Goal: Transaction & Acquisition: Purchase product/service

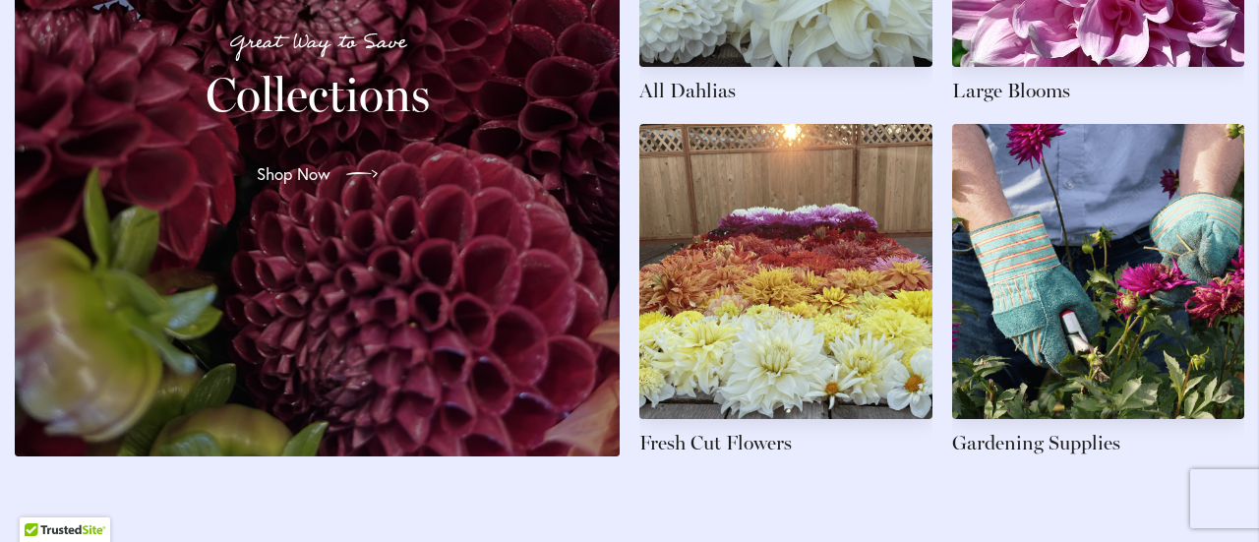
scroll to position [3240, 0]
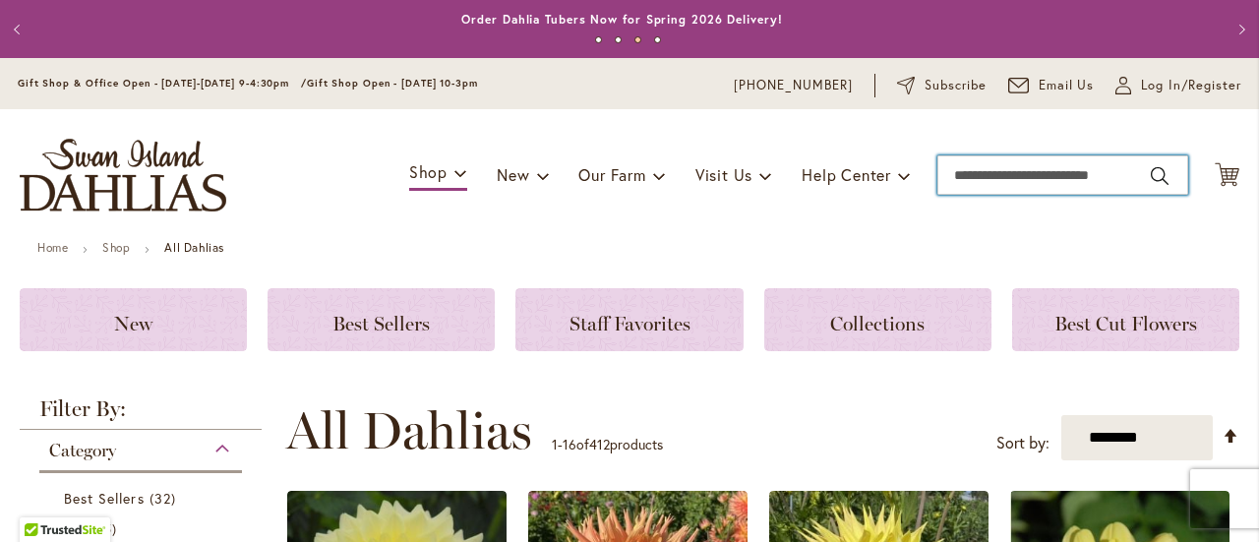
click at [976, 184] on input "Search" at bounding box center [1062, 174] width 251 height 39
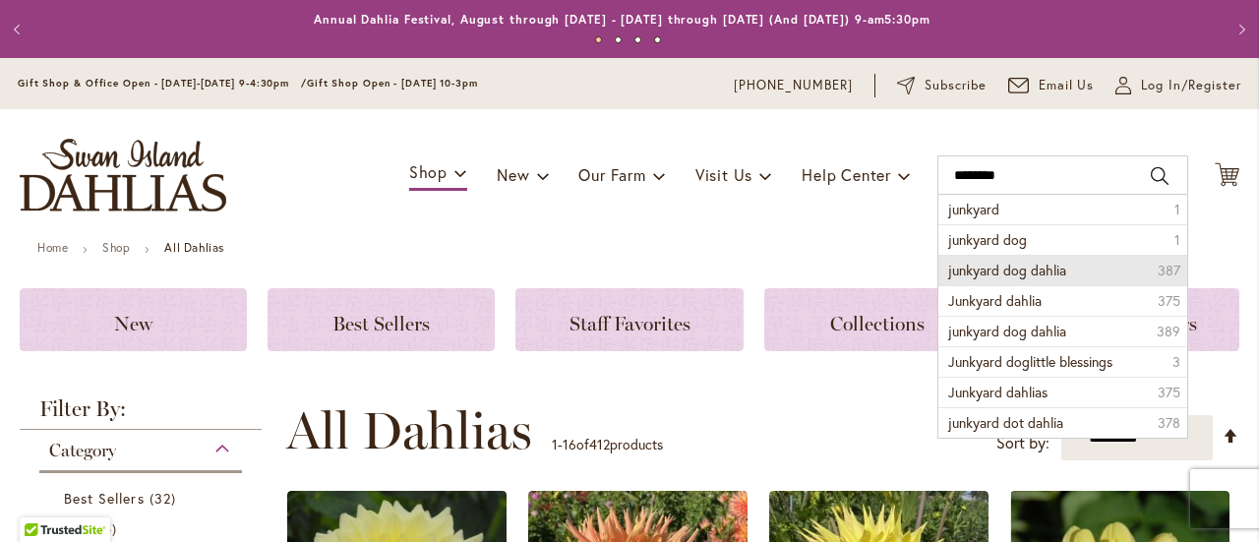
click at [1011, 273] on span "junkyard dog dahlia" at bounding box center [1007, 270] width 118 height 19
type input "**********"
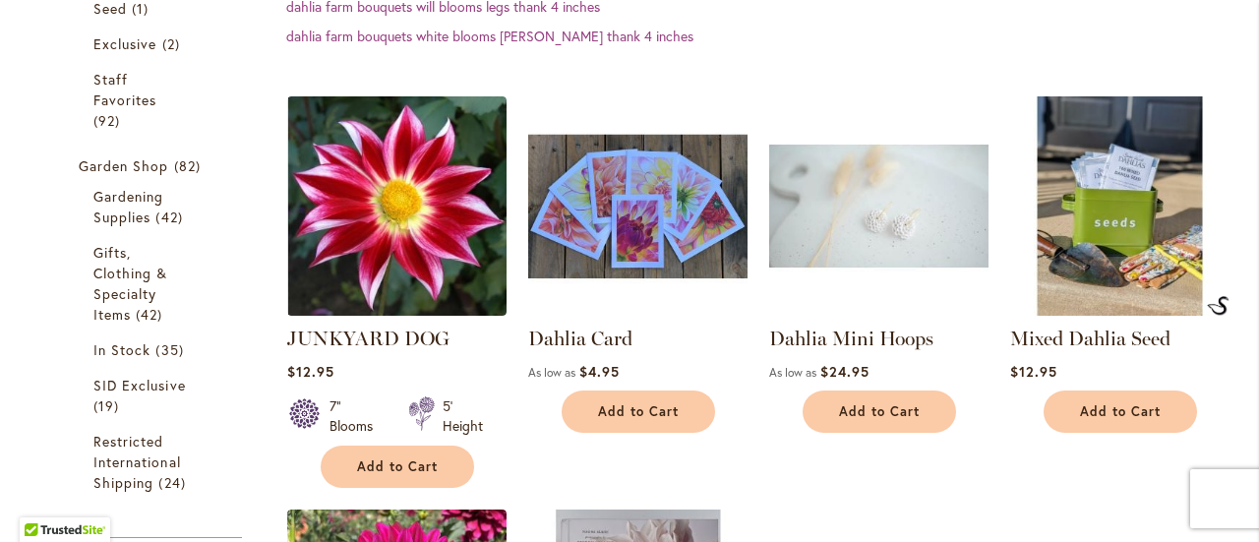
scroll to position [645, 0]
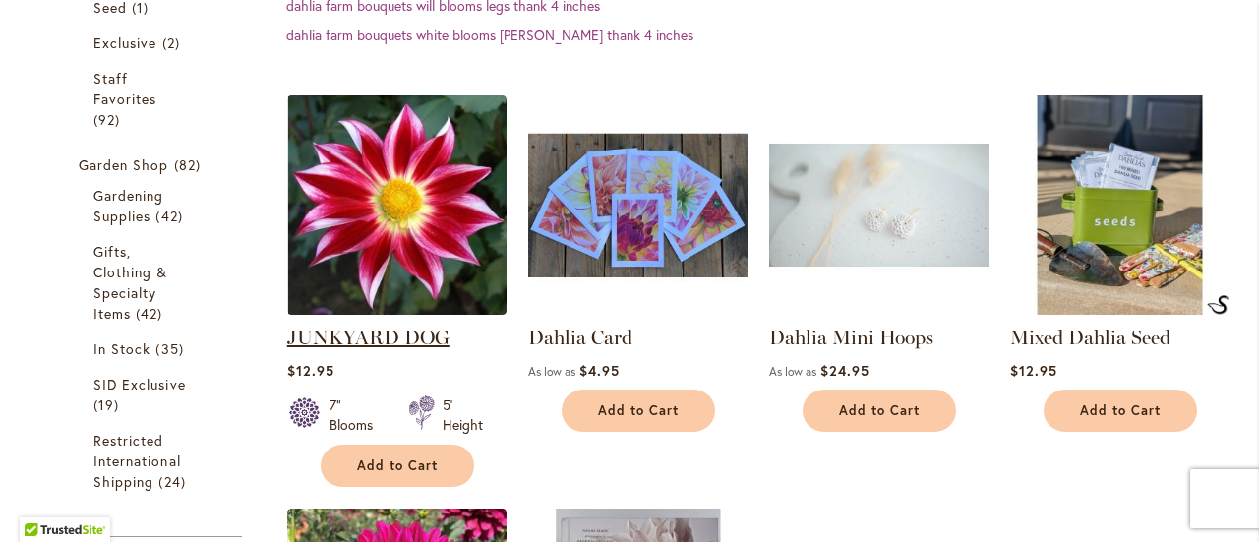
click at [383, 330] on link "JUNKYARD DOG" at bounding box center [368, 338] width 162 height 24
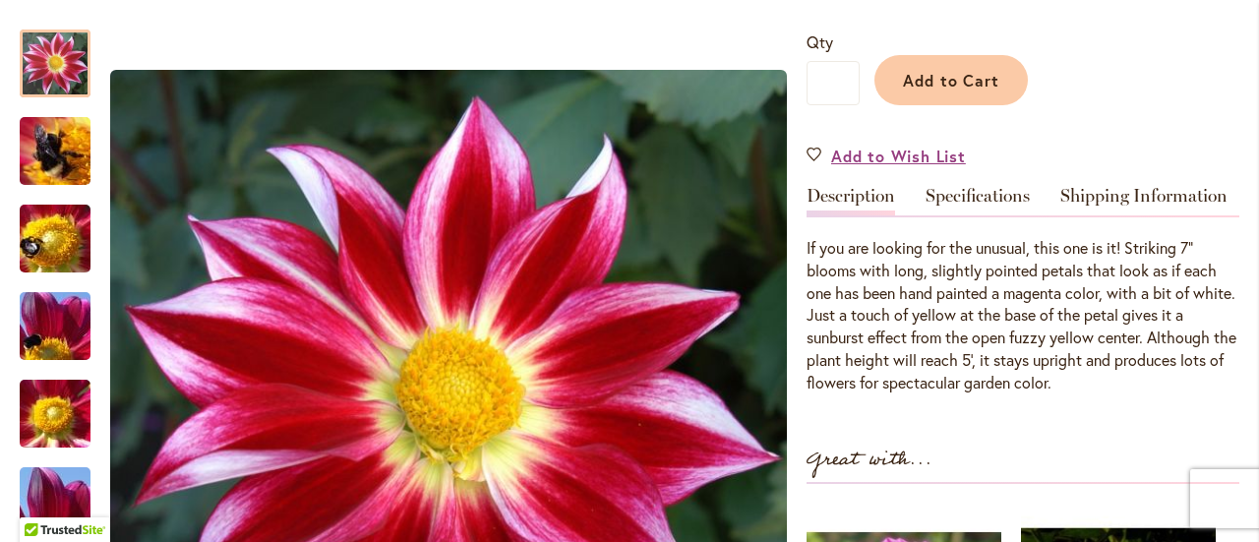
scroll to position [464, 0]
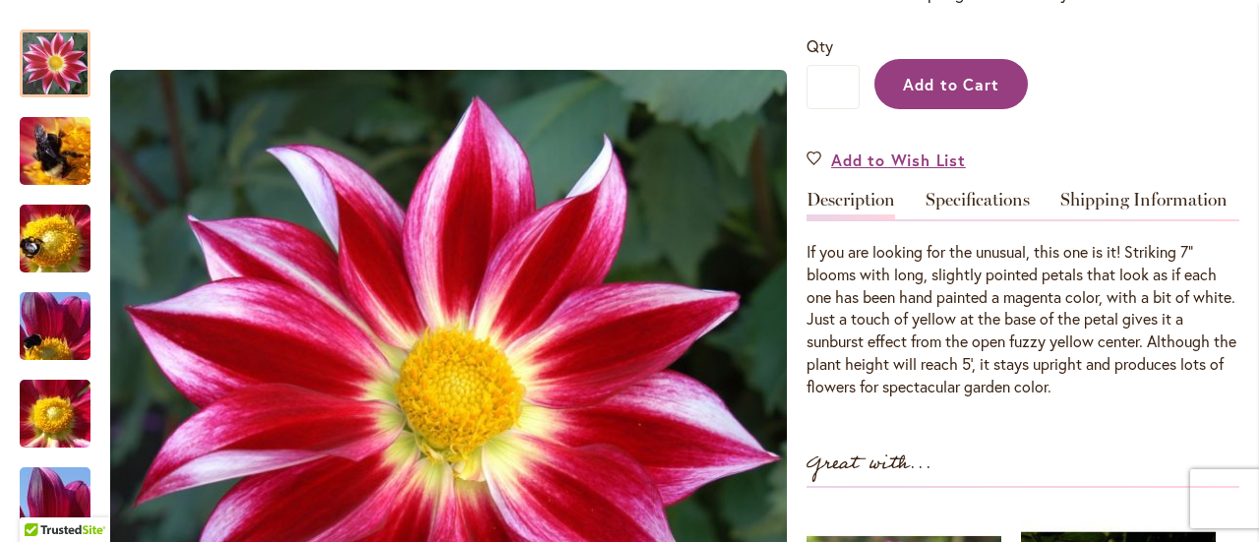
click at [960, 81] on span "Add to Cart" at bounding box center [951, 84] width 97 height 21
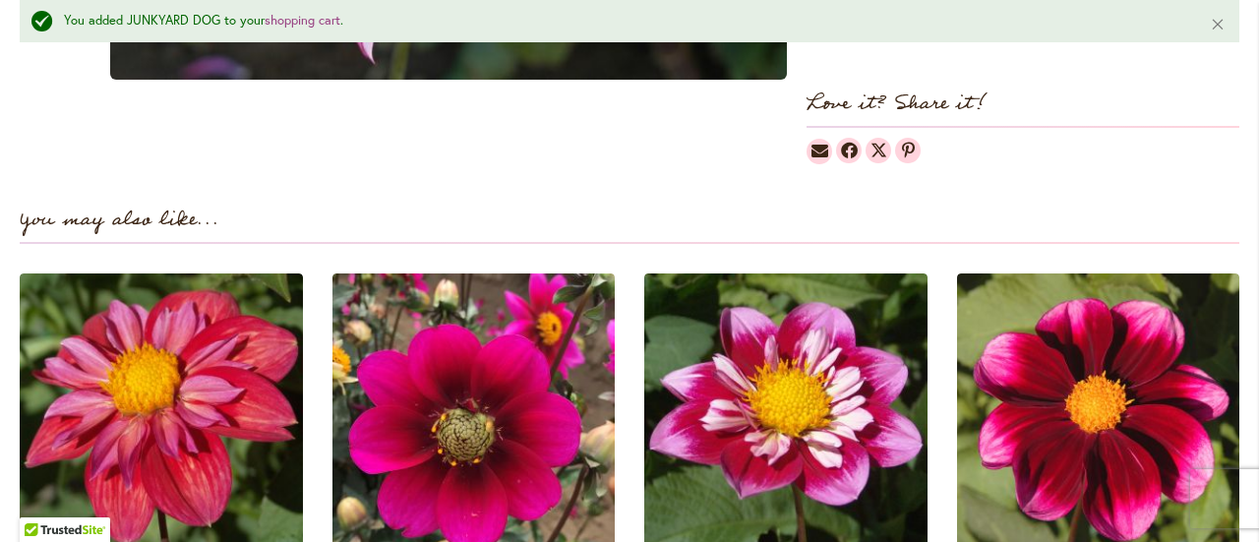
scroll to position [1397, 0]
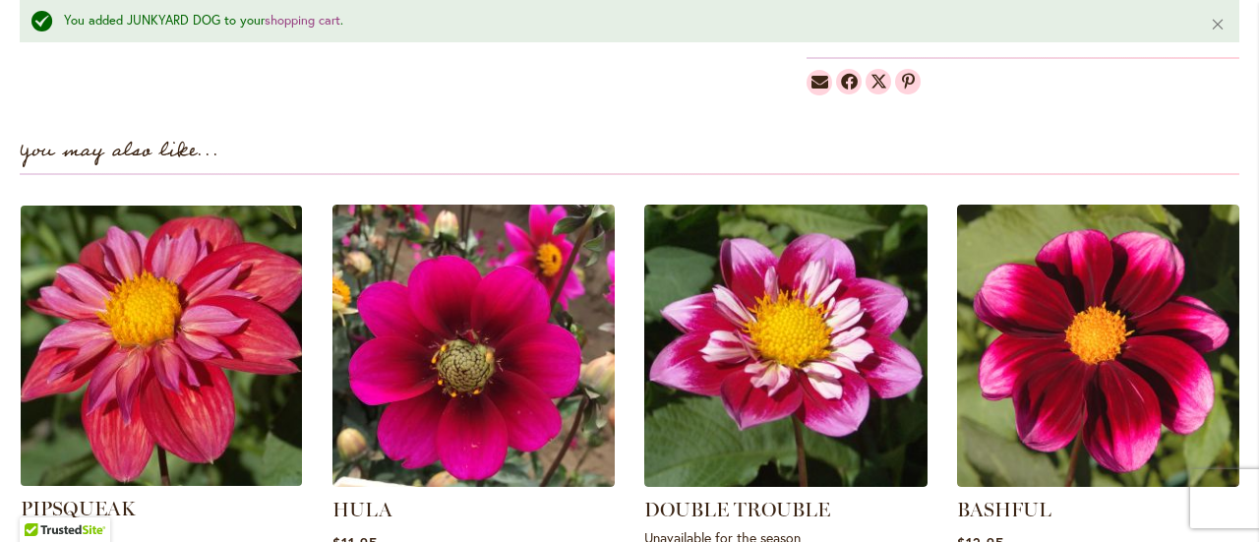
click at [167, 385] on img at bounding box center [161, 346] width 295 height 295
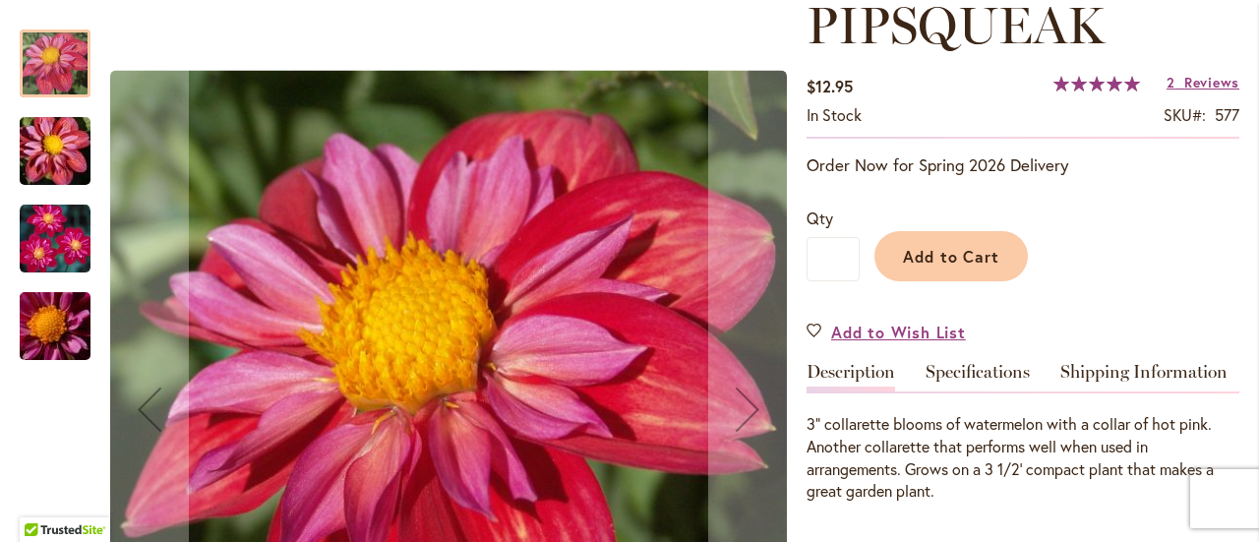
scroll to position [290, 0]
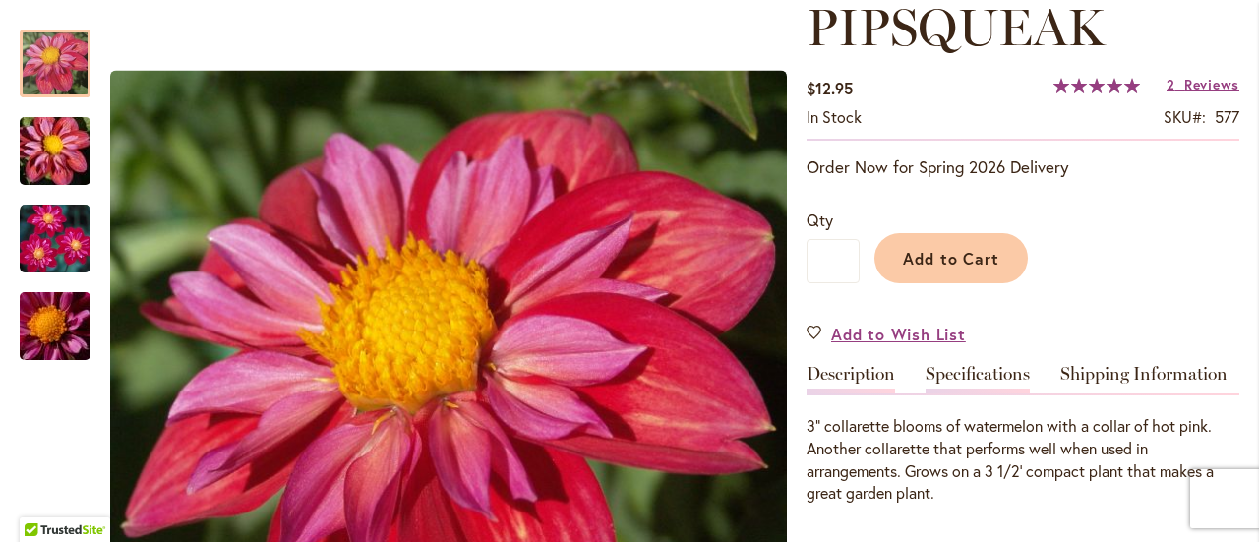
click at [984, 375] on link "Specifications" at bounding box center [978, 379] width 104 height 29
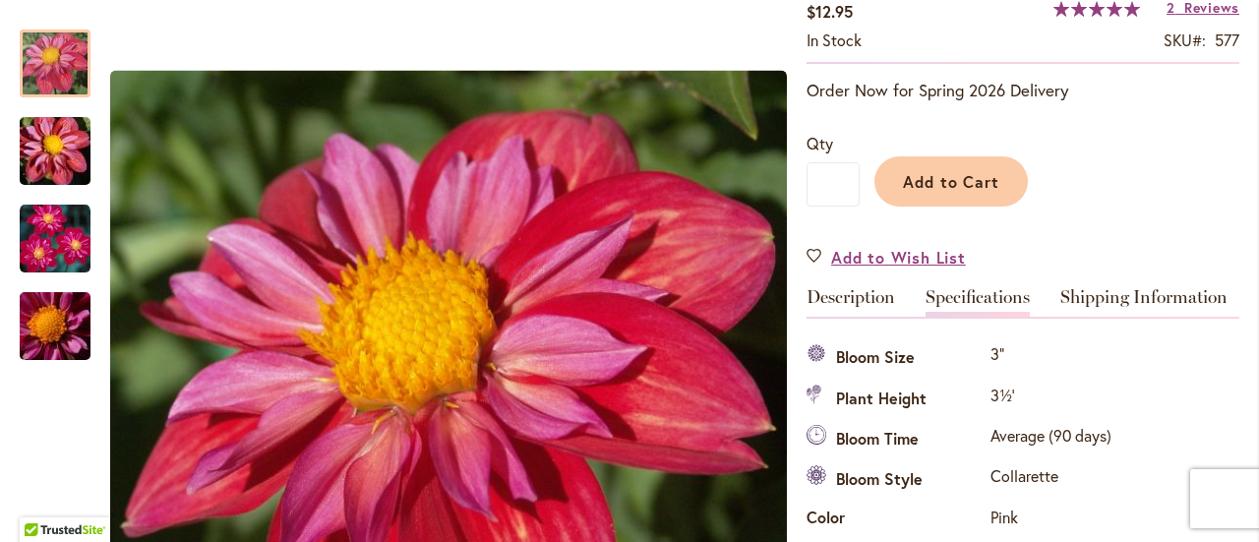
scroll to position [364, 0]
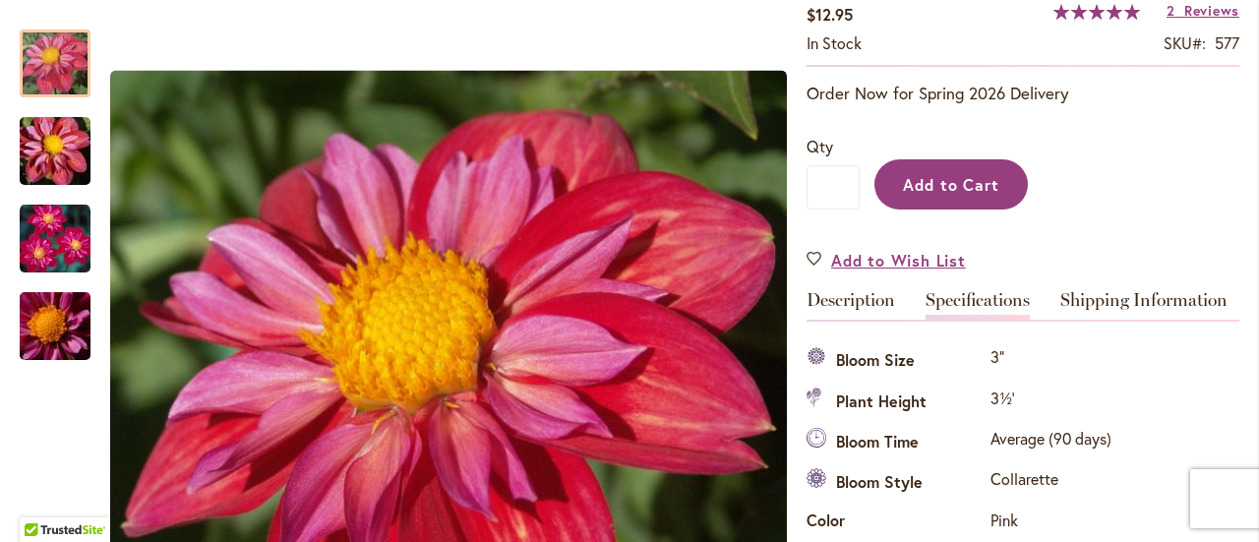
click at [954, 193] on span "Add to Cart" at bounding box center [951, 184] width 97 height 21
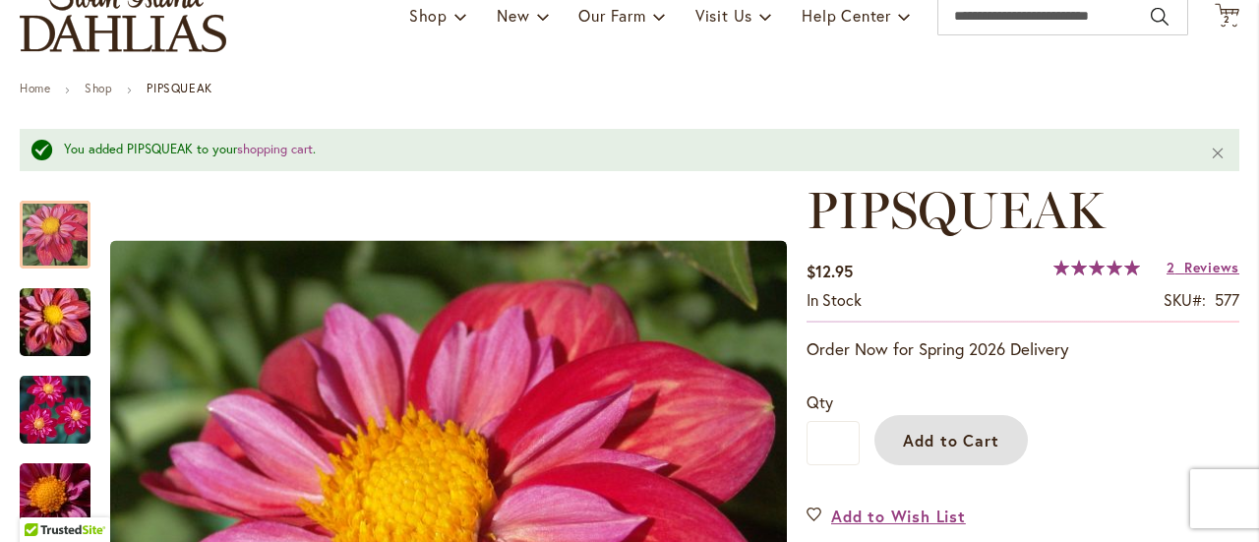
scroll to position [155, 0]
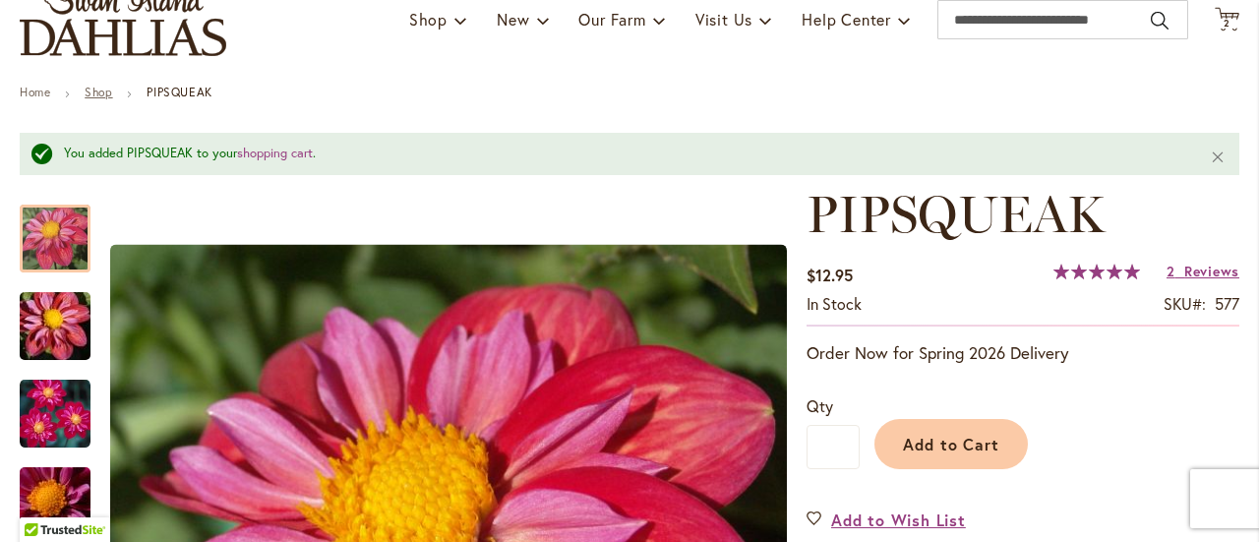
click at [96, 92] on link "Shop" at bounding box center [99, 92] width 28 height 15
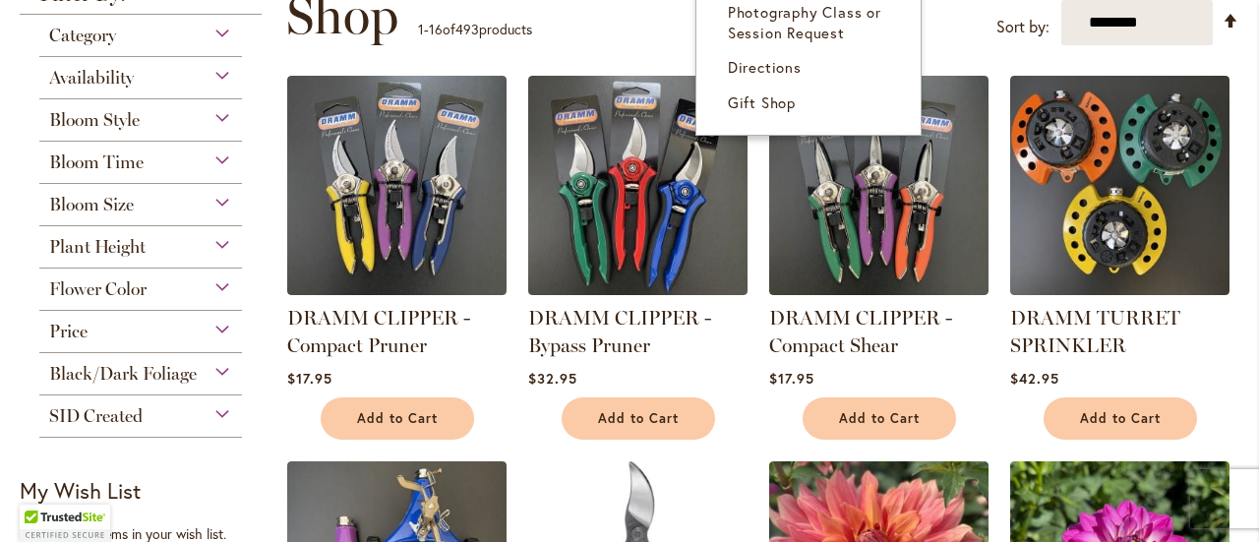
scroll to position [311, 0]
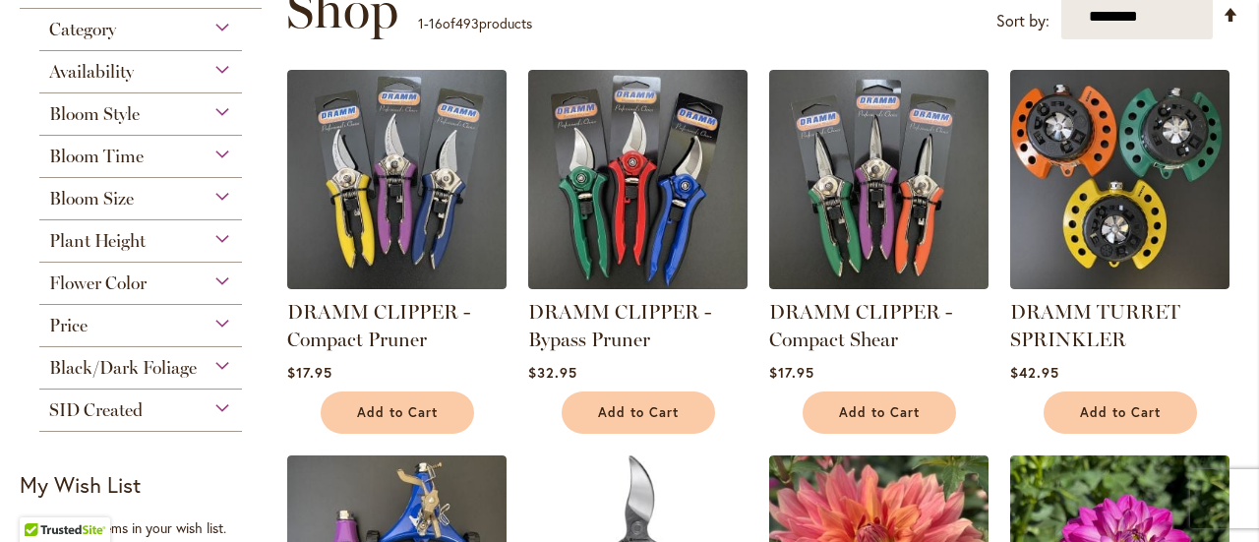
click at [146, 367] on span "Black/Dark Foliage" at bounding box center [123, 368] width 148 height 22
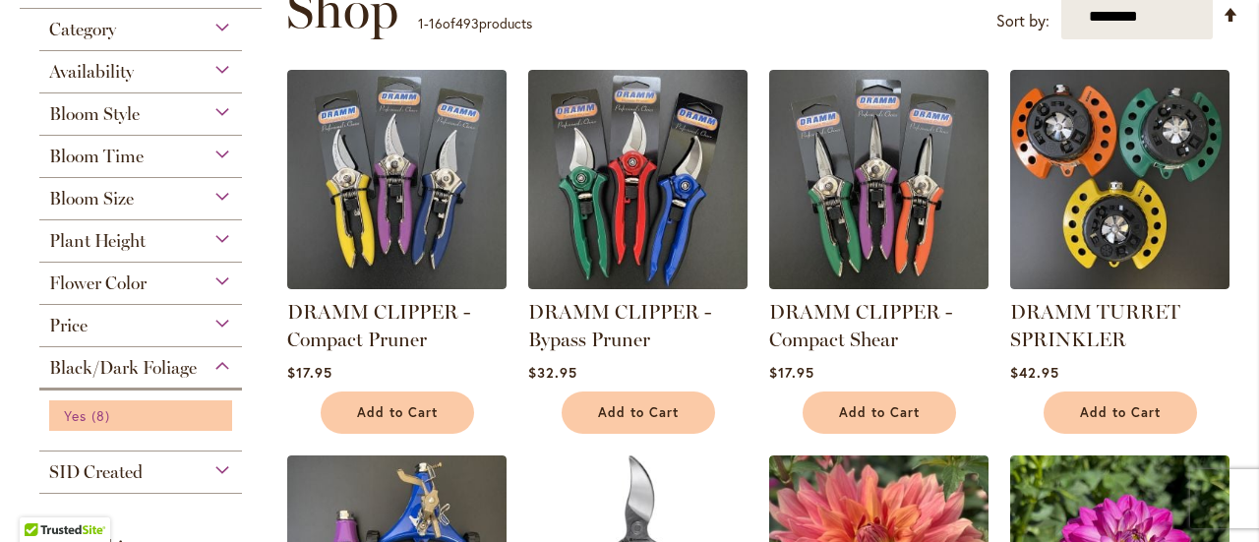
click at [92, 412] on span "8 items" at bounding box center [103, 415] width 24 height 21
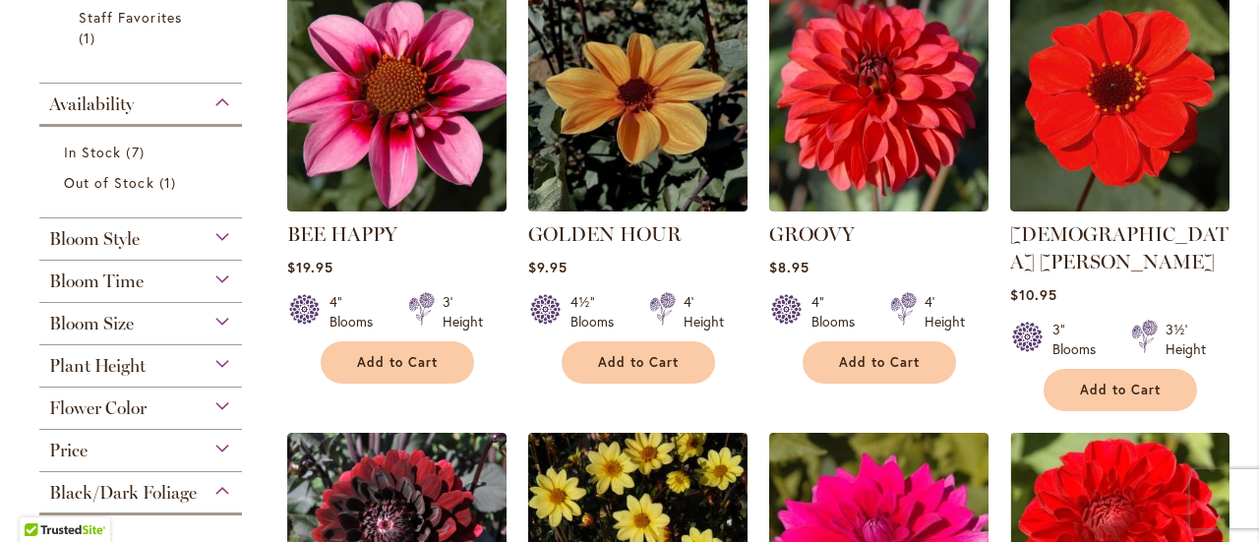
scroll to position [456, 0]
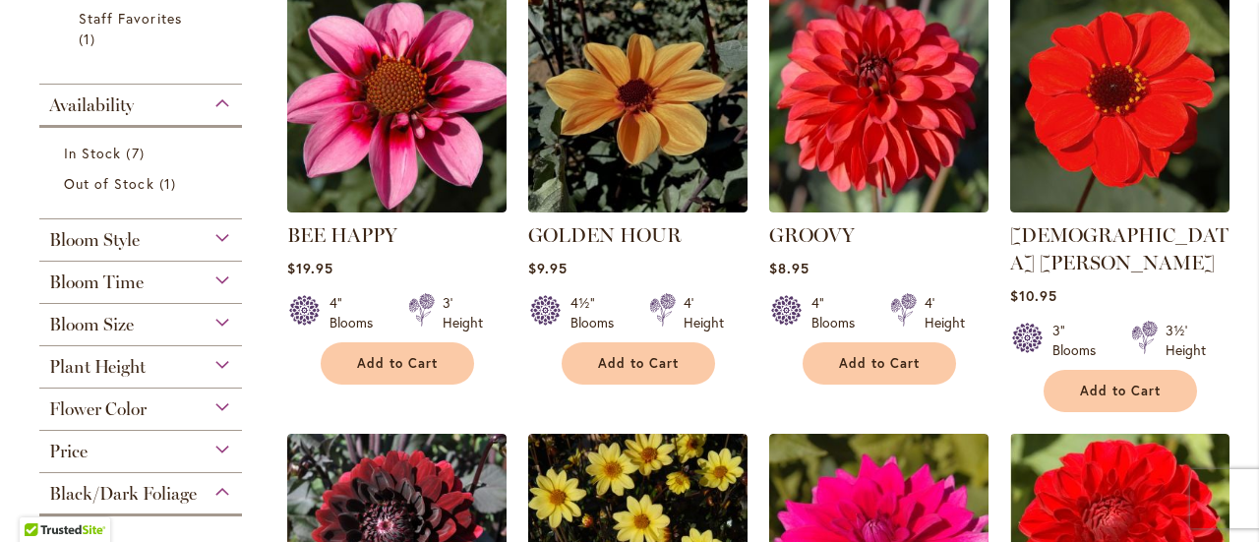
click at [221, 361] on div "Plant Height" at bounding box center [140, 361] width 203 height 31
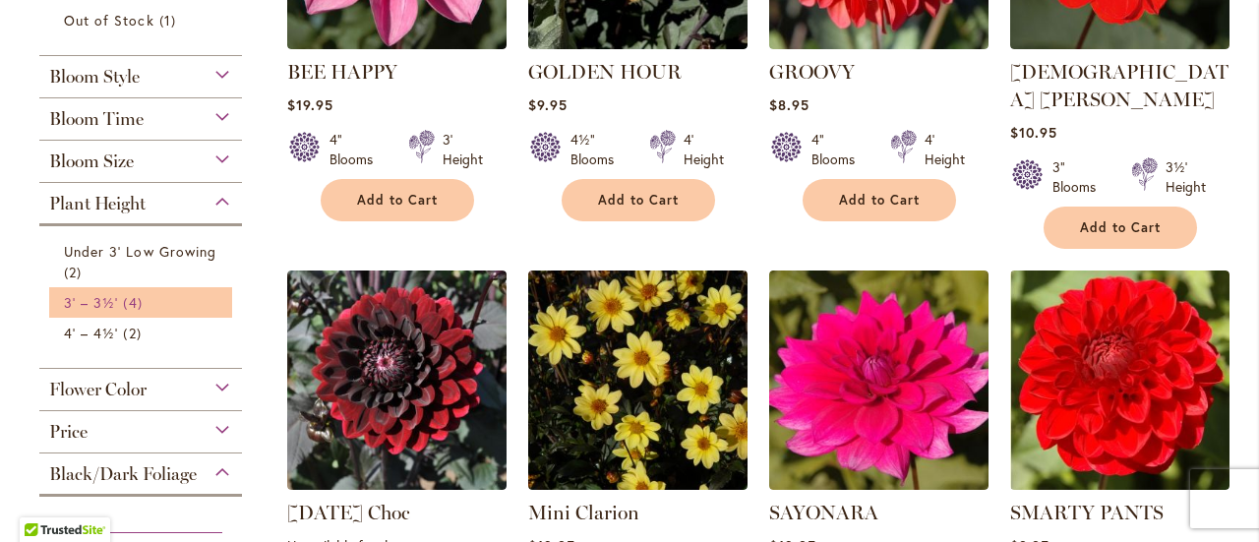
scroll to position [621, 0]
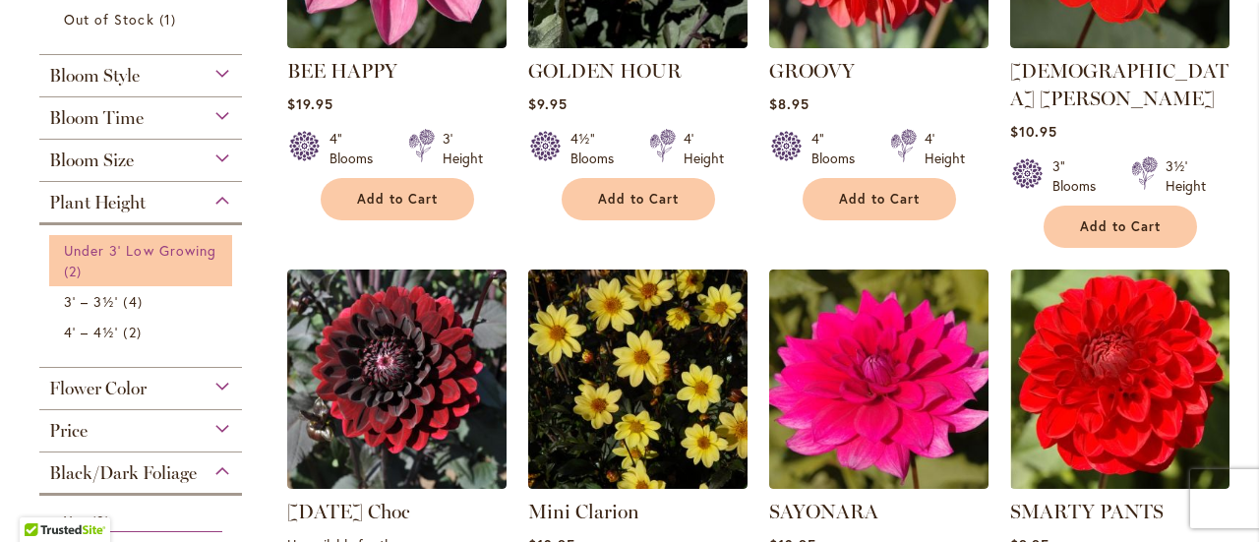
click at [148, 258] on link "Under 3' Low Growing 2 items" at bounding box center [143, 260] width 158 height 41
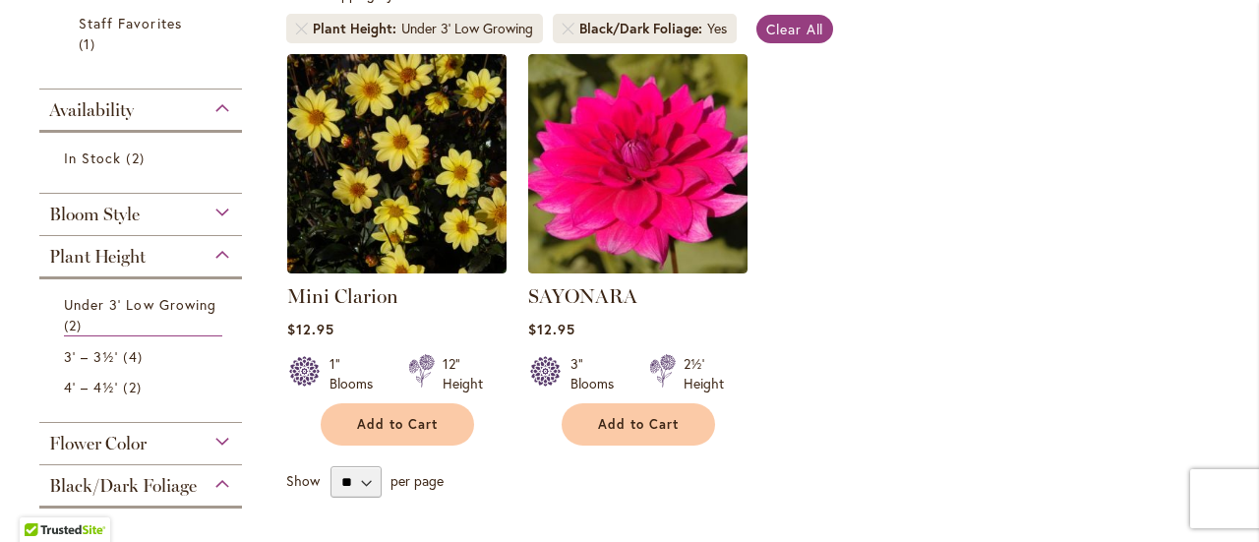
scroll to position [399, 0]
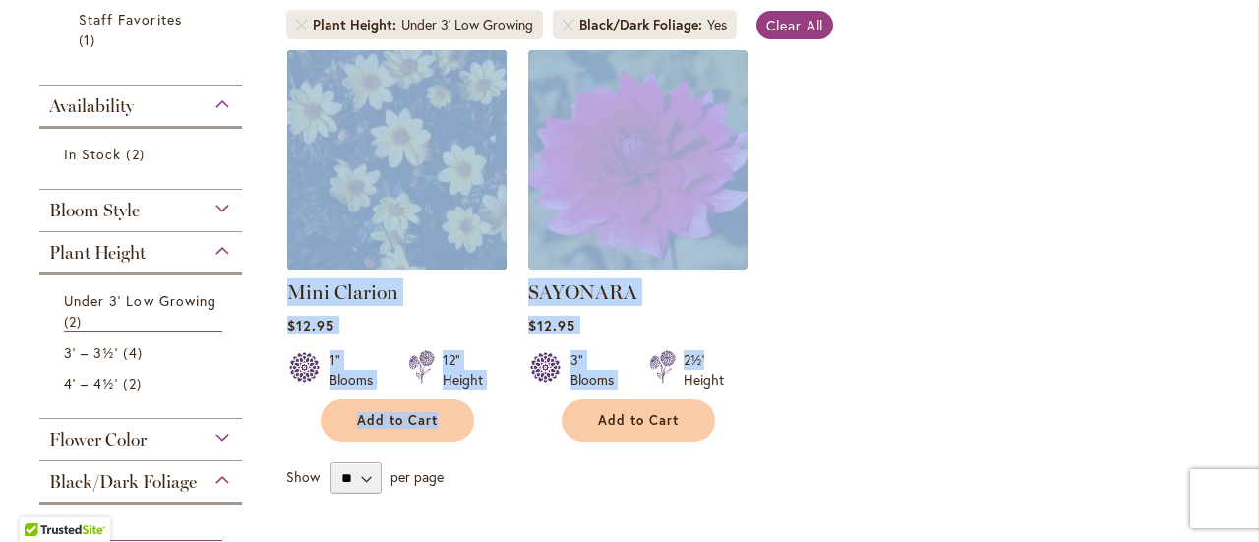
drag, startPoint x: 755, startPoint y: 367, endPoint x: 408, endPoint y: 213, distance: 379.6
click at [408, 213] on ol "Mini Clarion $12.95 1" Blooms 12" Height" at bounding box center [762, 245] width 953 height 393
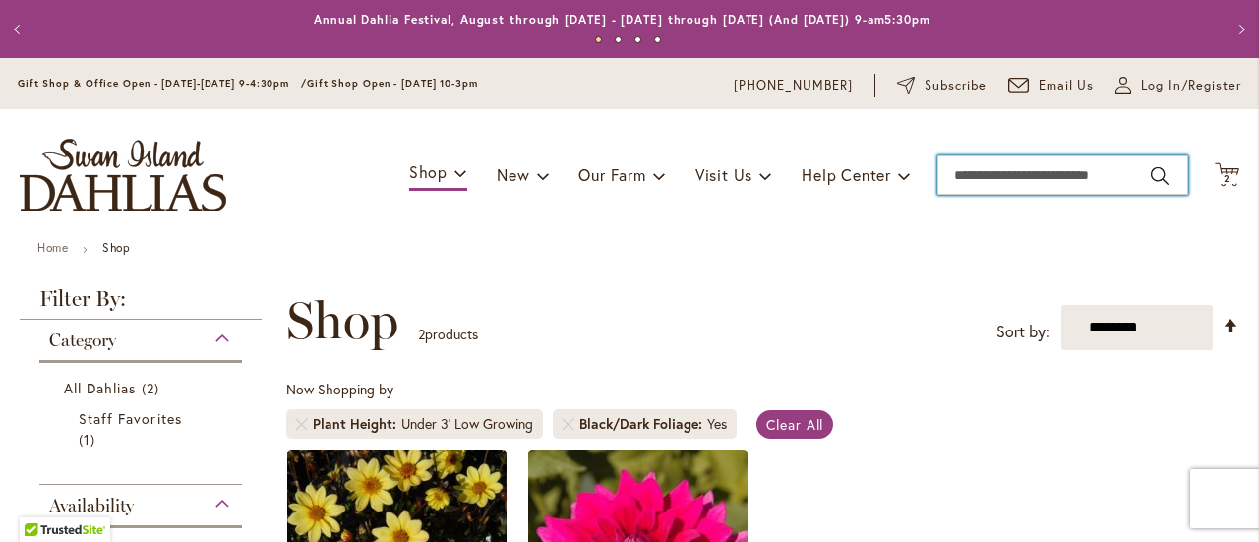
click at [990, 174] on input "Search" at bounding box center [1062, 174] width 251 height 39
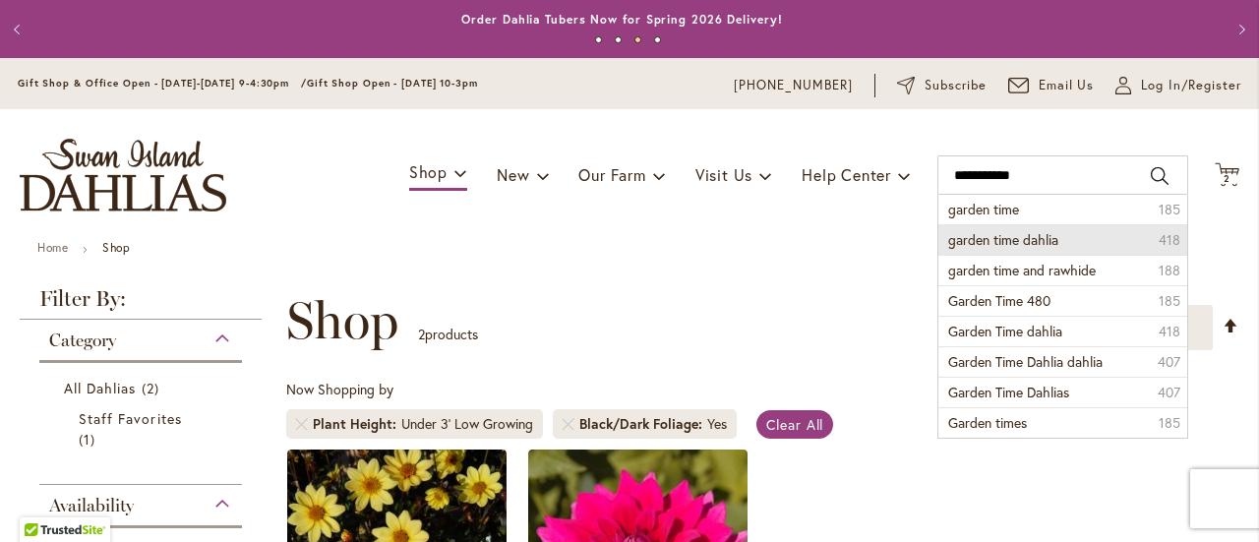
click at [986, 245] on span "garden time dahlia" at bounding box center [1003, 239] width 110 height 19
type input "**********"
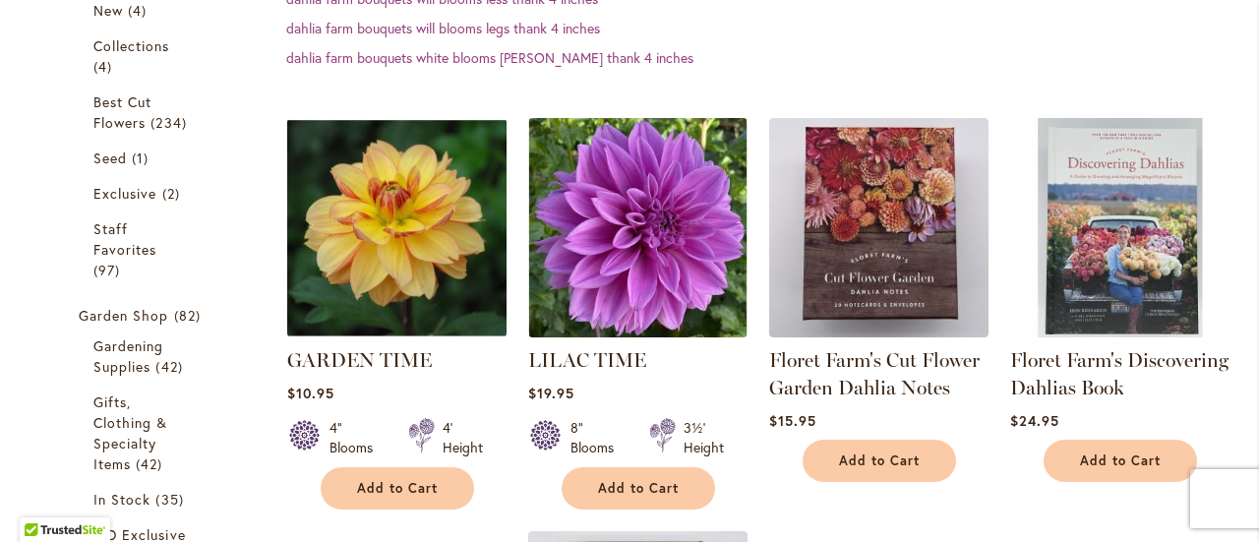
scroll to position [497, 0]
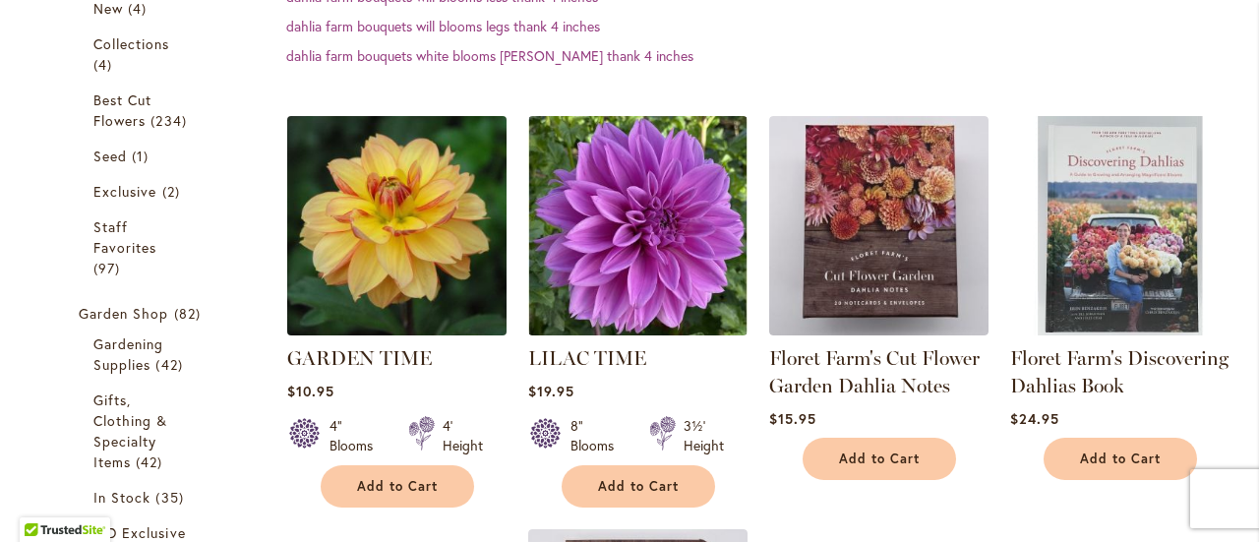
click at [389, 276] on img at bounding box center [396, 226] width 230 height 230
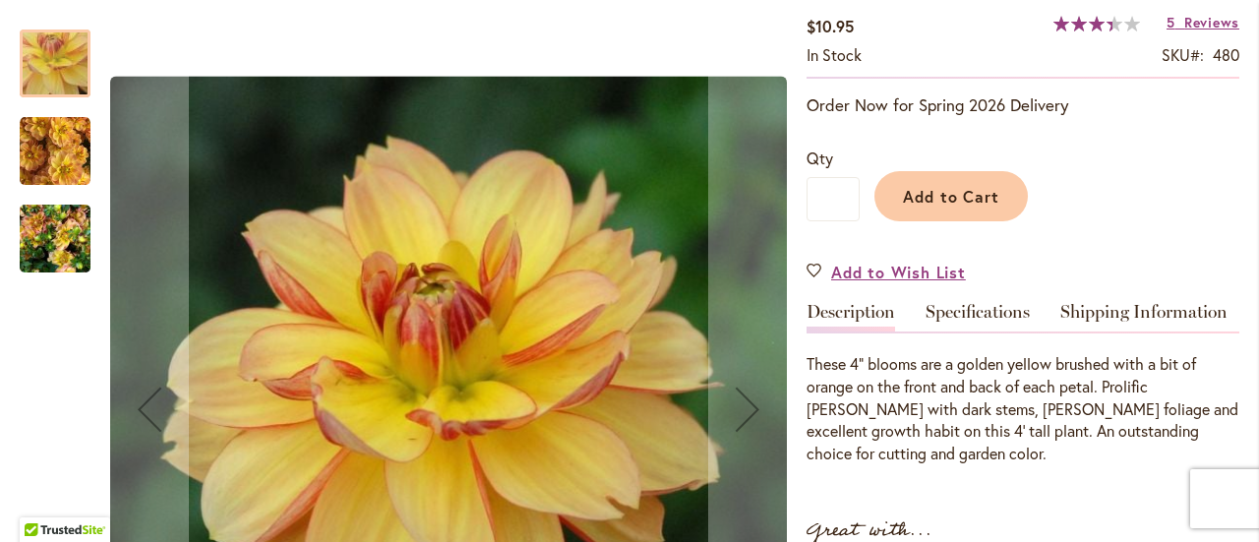
scroll to position [343, 0]
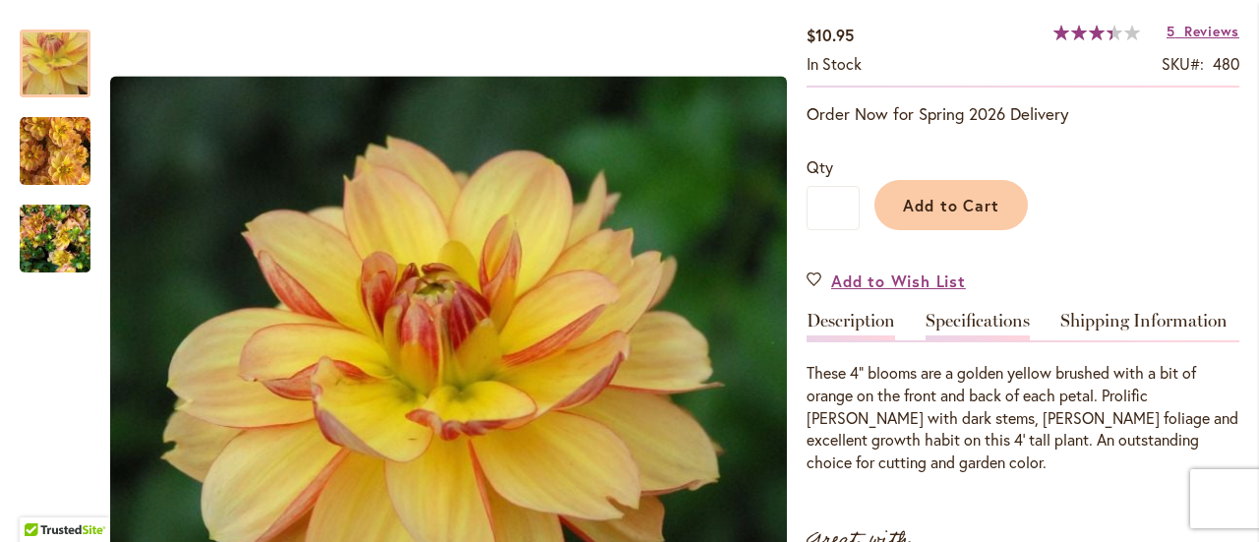
click at [956, 316] on link "Specifications" at bounding box center [978, 326] width 104 height 29
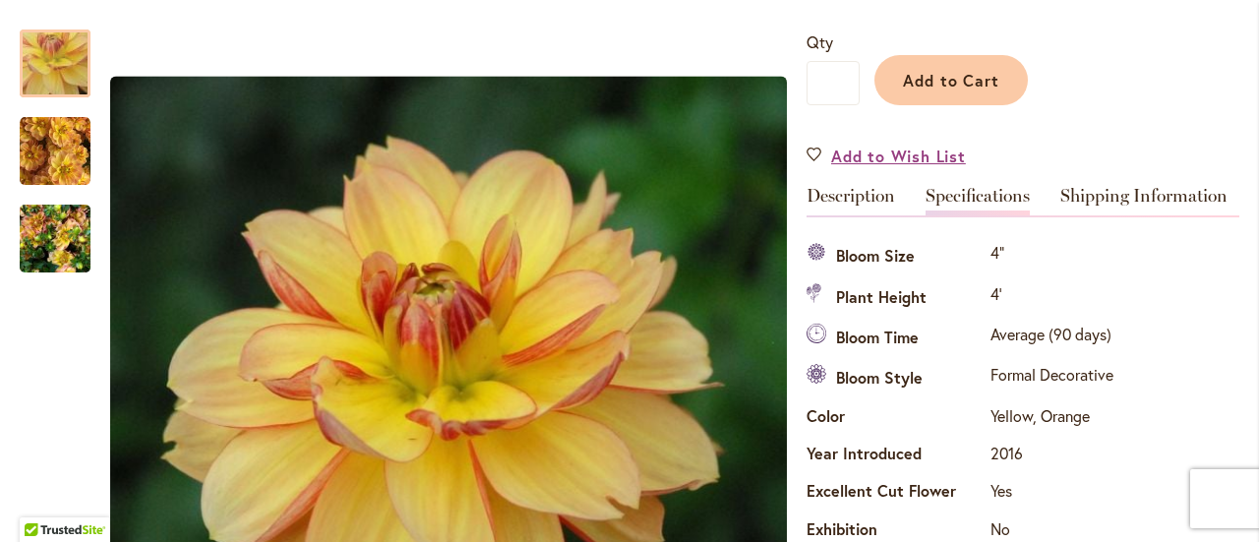
scroll to position [467, 0]
click at [857, 194] on link "Description" at bounding box center [851, 202] width 89 height 29
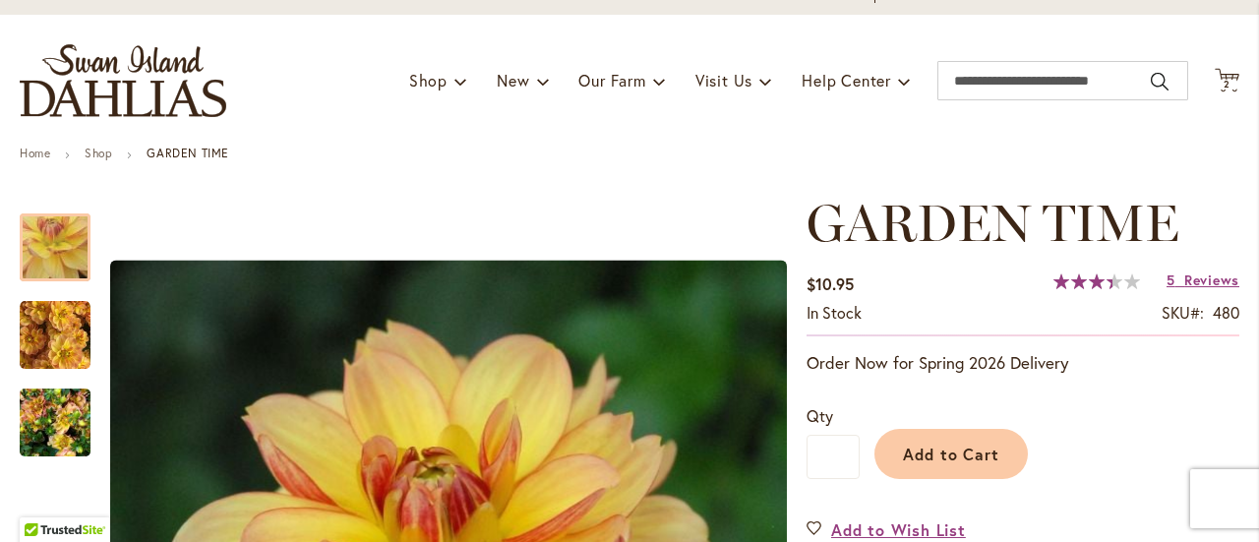
scroll to position [0, 0]
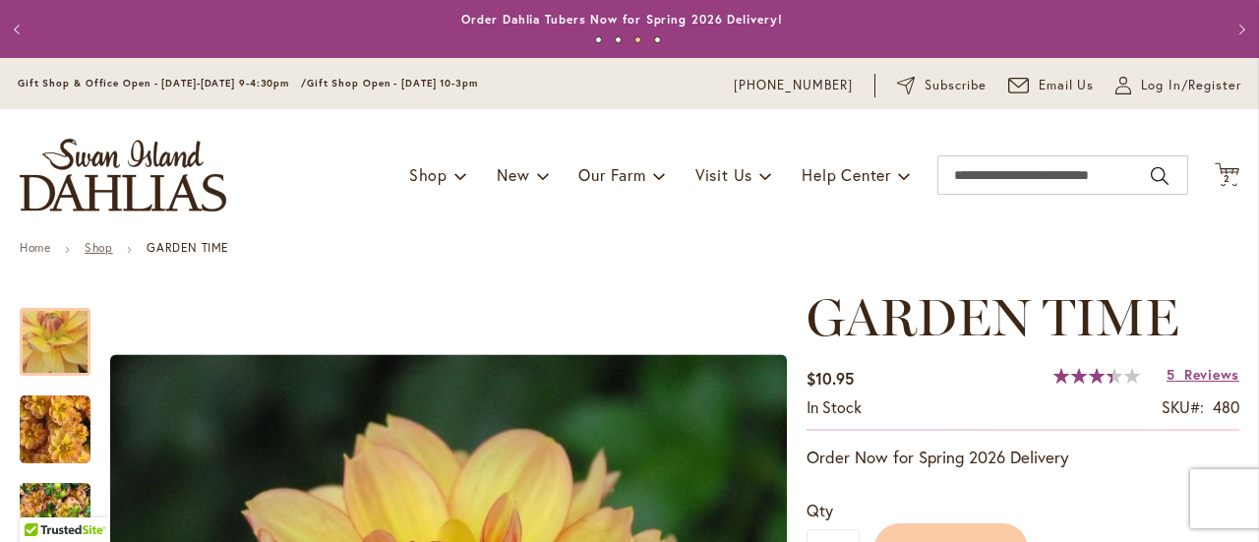
click at [102, 247] on link "Shop" at bounding box center [99, 247] width 28 height 15
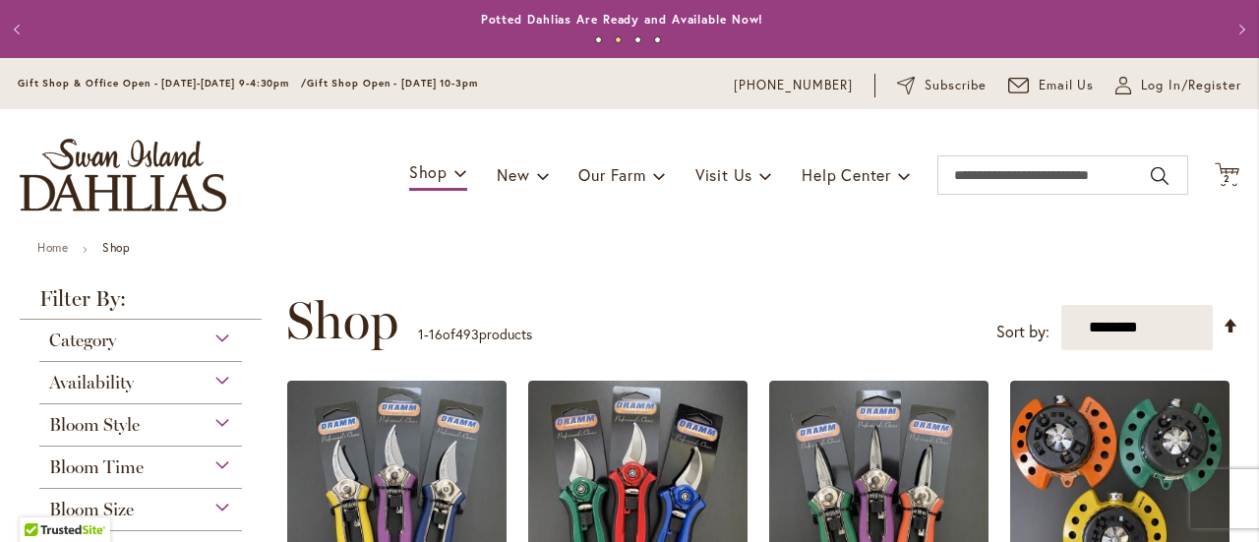
click at [218, 334] on div "Category" at bounding box center [140, 335] width 203 height 31
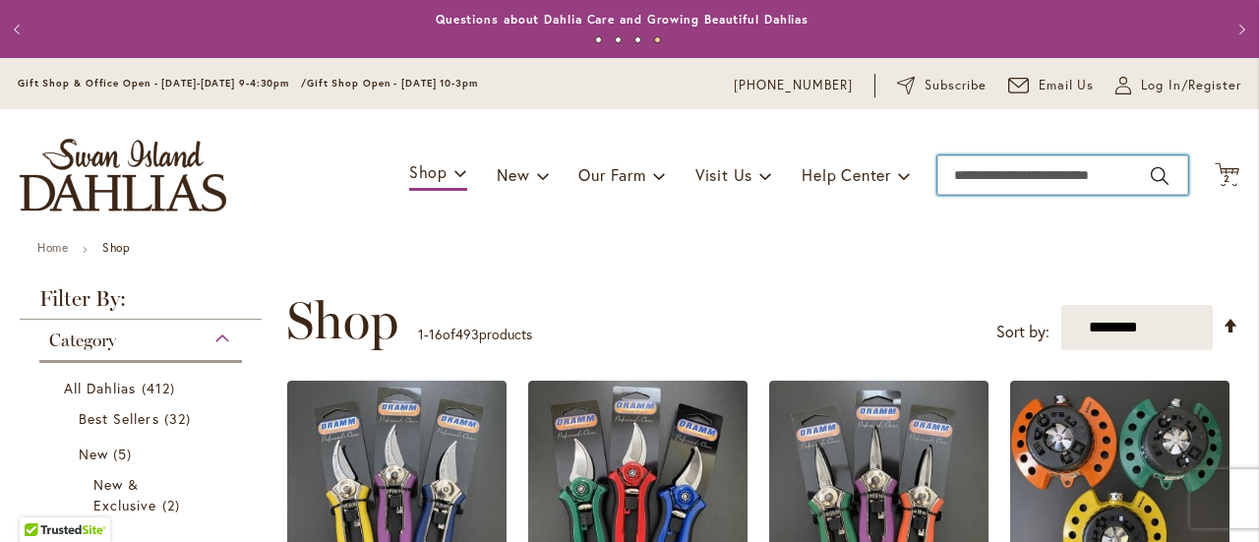
click at [999, 184] on input "Search" at bounding box center [1062, 174] width 251 height 39
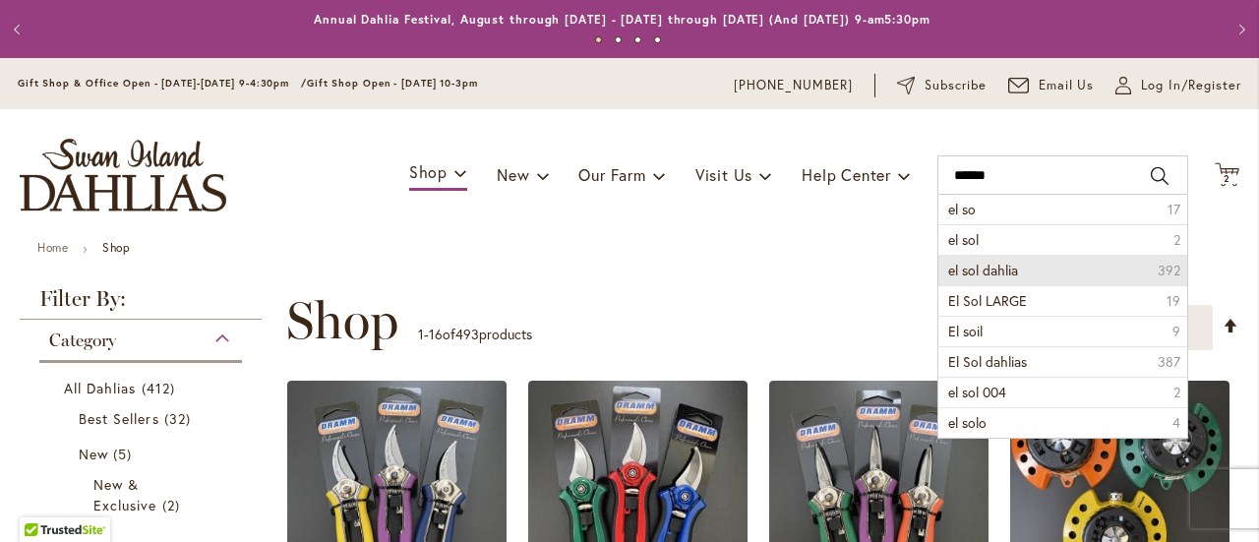
click at [987, 269] on span "el sol dahlia" at bounding box center [983, 270] width 70 height 19
type input "**********"
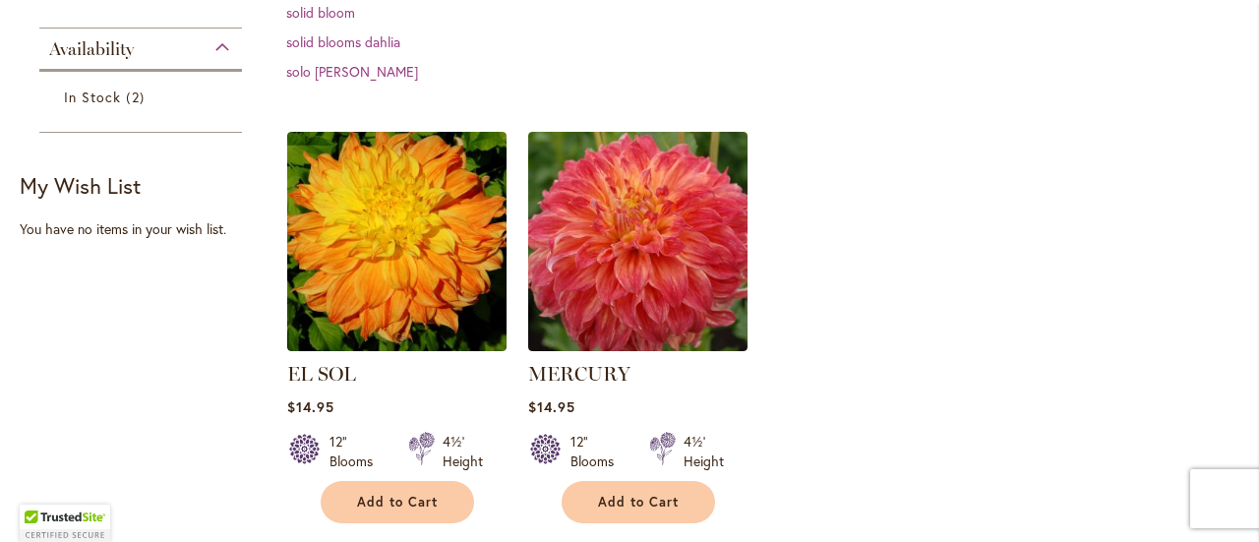
scroll to position [440, 0]
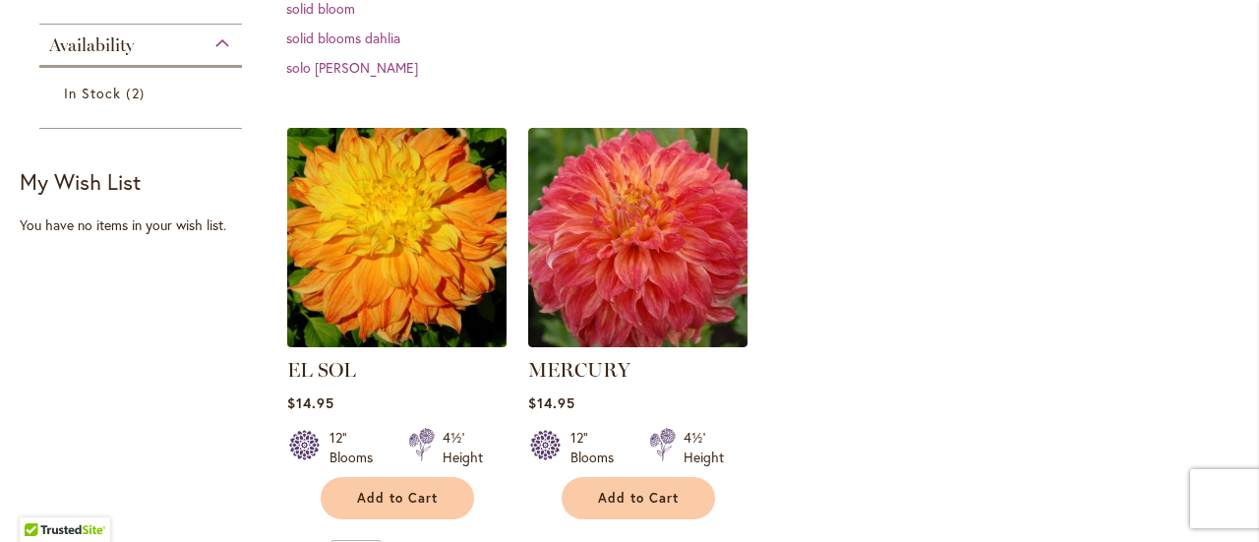
click at [387, 279] on img at bounding box center [396, 237] width 230 height 230
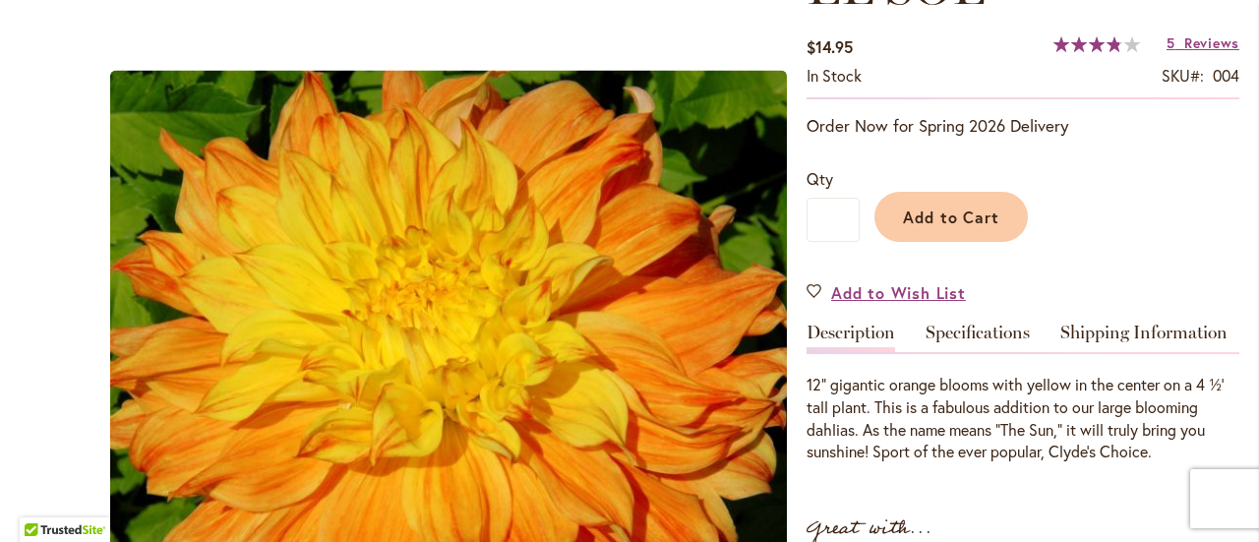
scroll to position [333, 0]
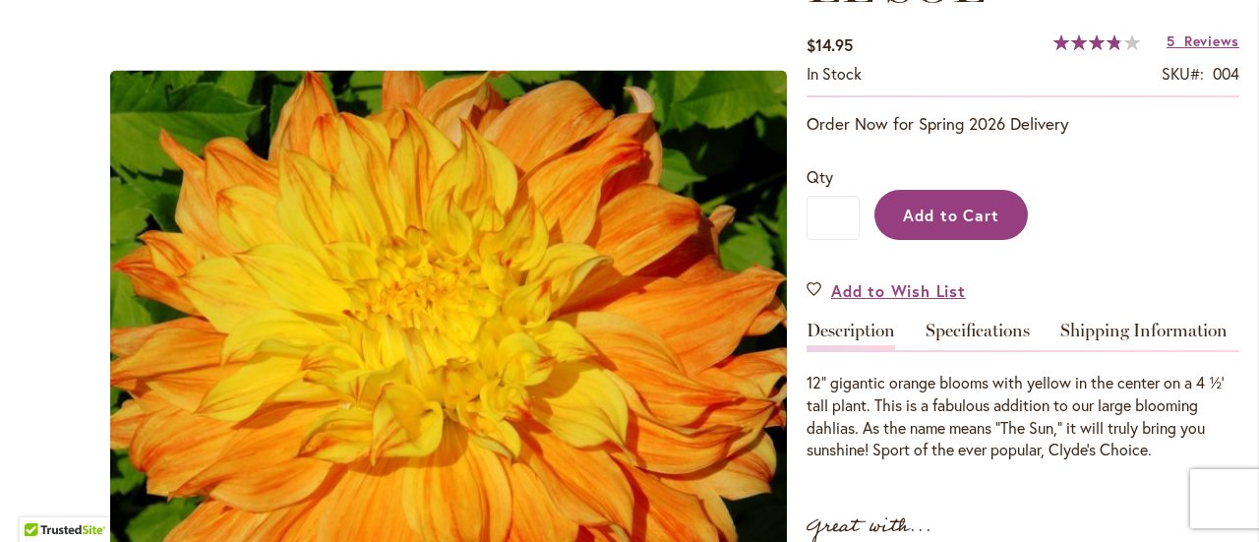
click at [950, 205] on span "Add to Cart" at bounding box center [951, 215] width 97 height 21
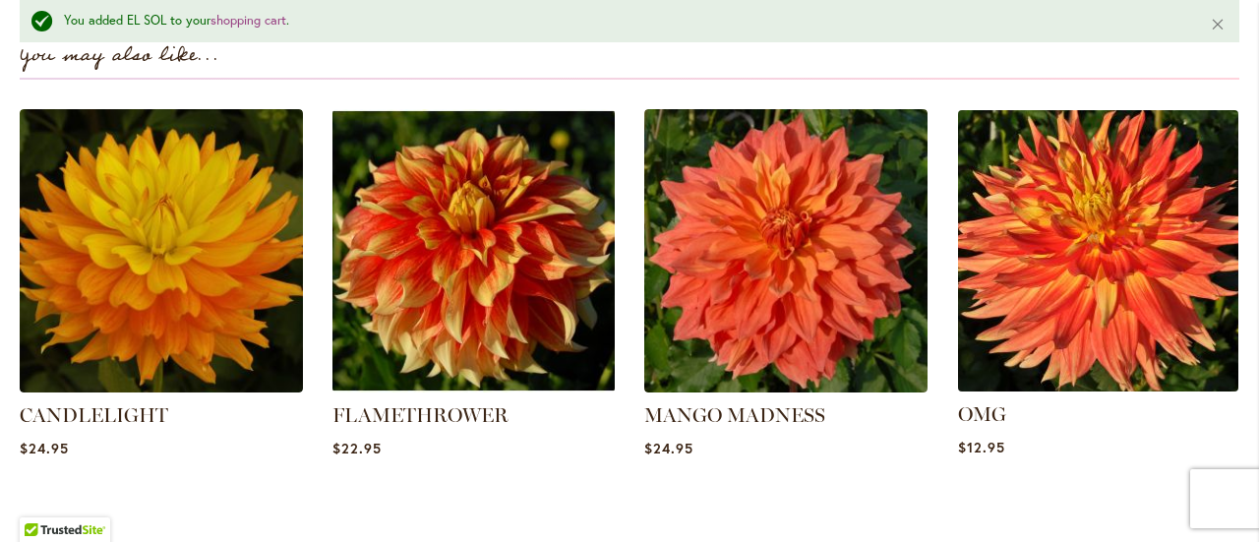
scroll to position [1426, 0]
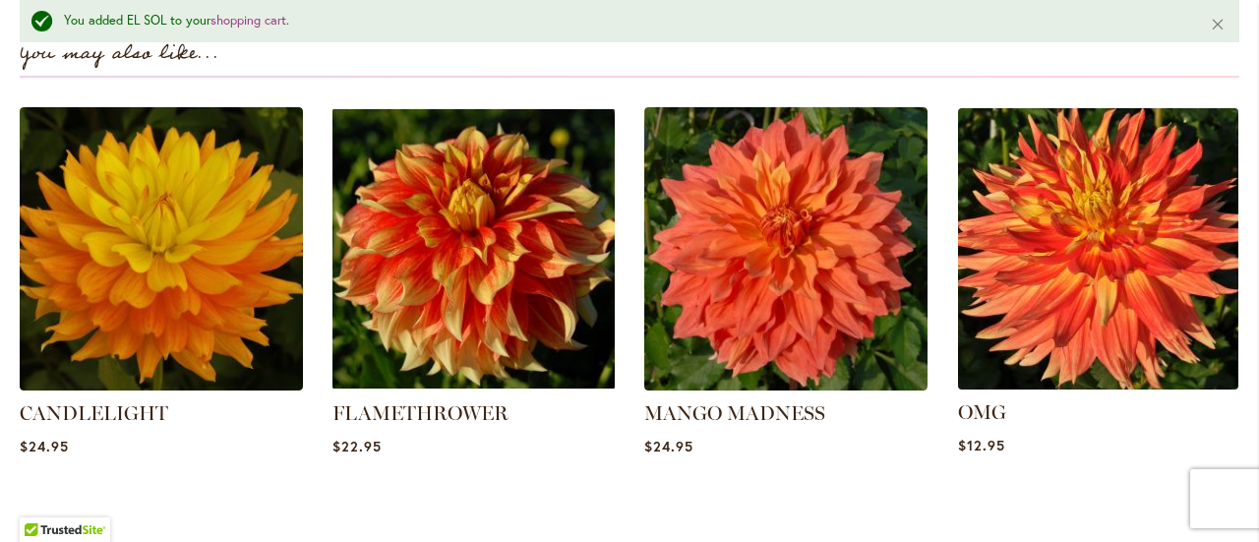
click at [1092, 270] on img at bounding box center [1097, 248] width 295 height 295
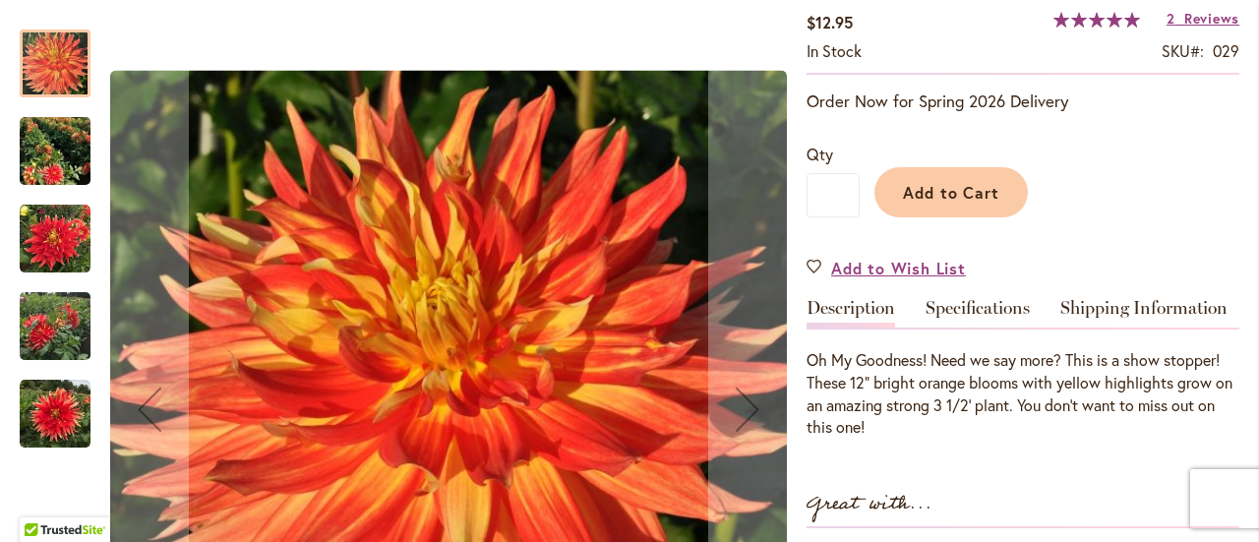
scroll to position [357, 0]
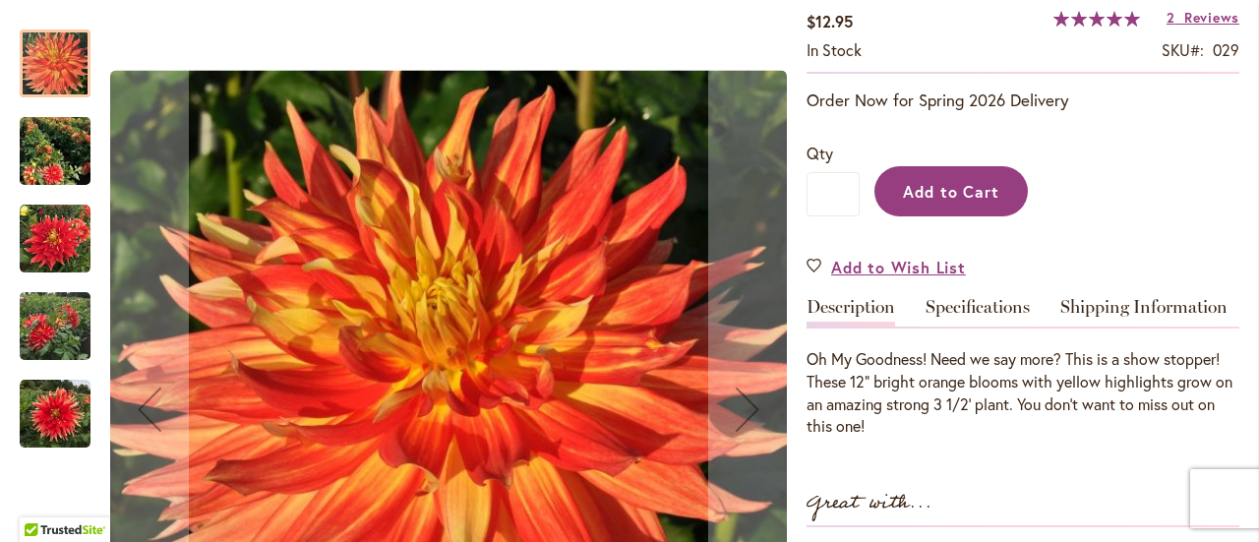
click at [952, 183] on span "Add to Cart" at bounding box center [951, 191] width 97 height 21
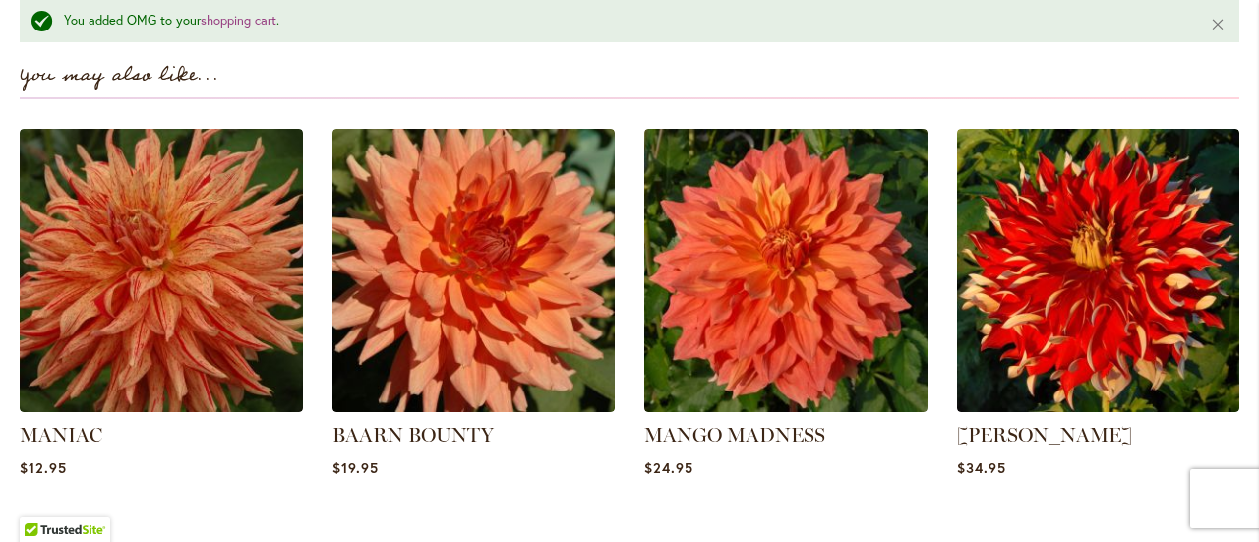
scroll to position [1410, 0]
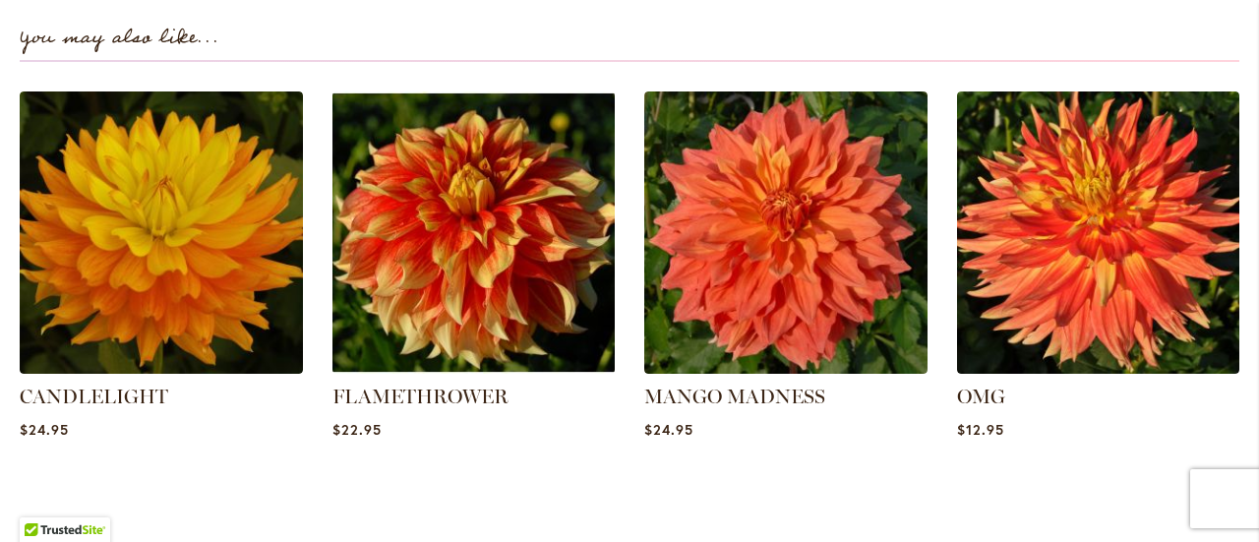
scroll to position [1403, 0]
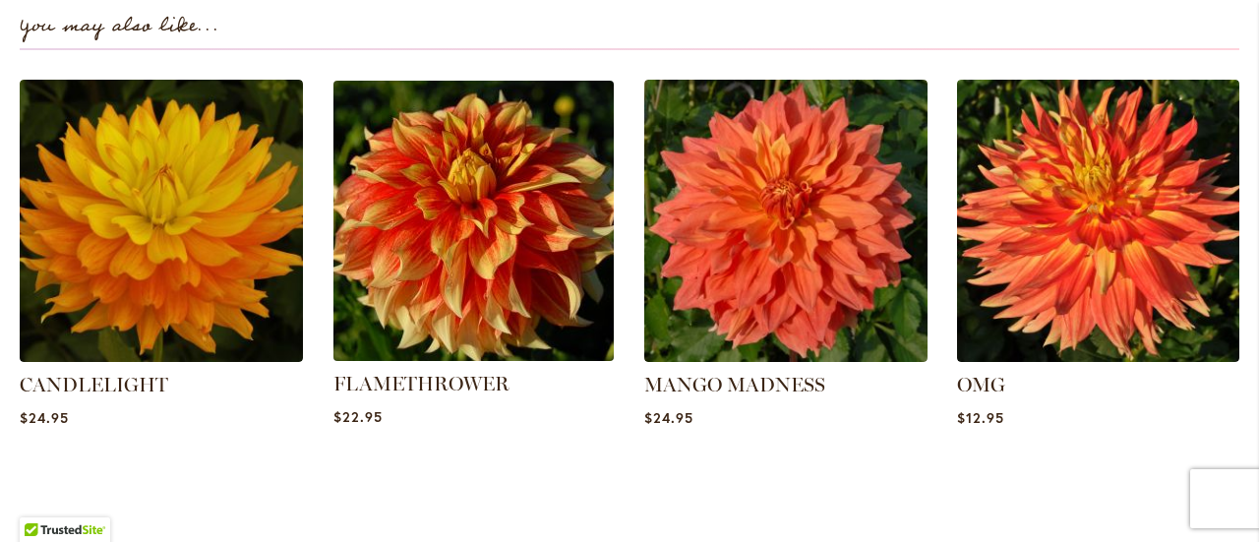
click at [508, 274] on img at bounding box center [473, 221] width 295 height 295
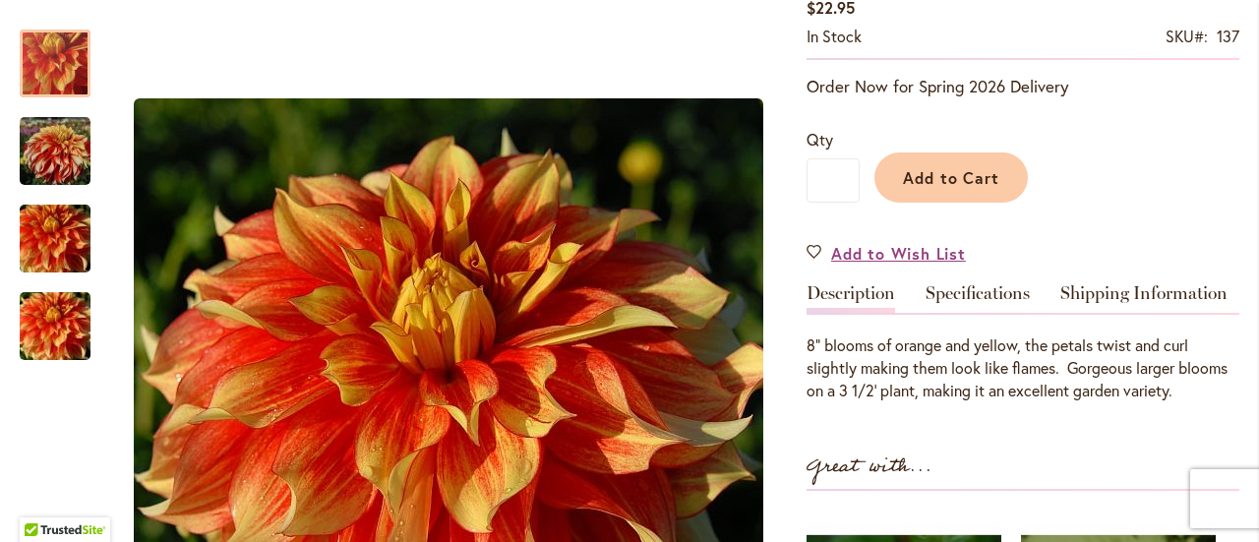
scroll to position [370, 0]
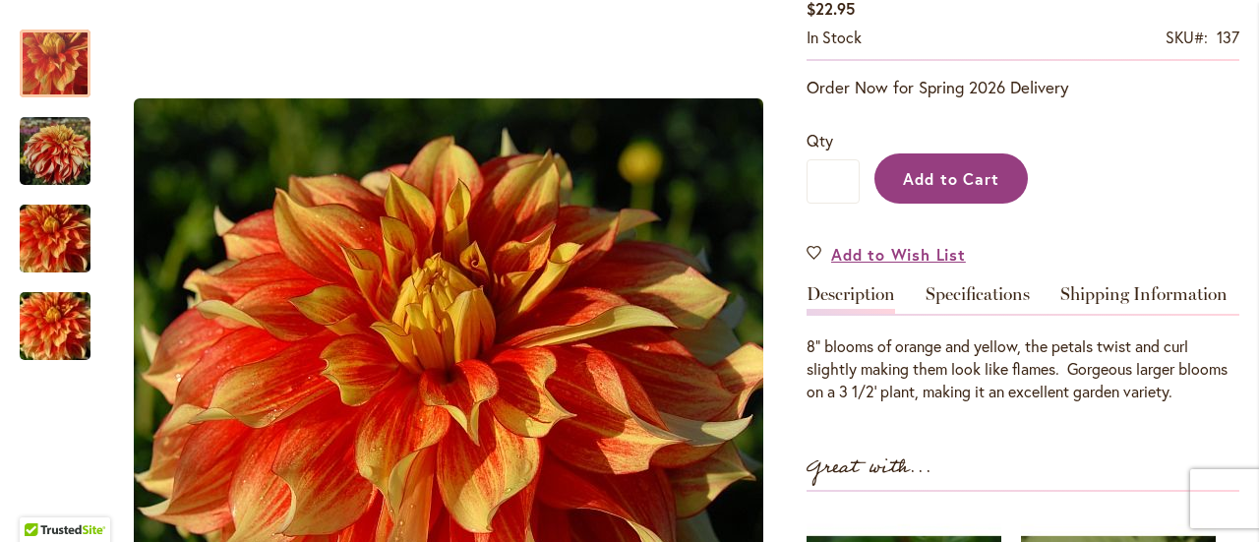
click at [935, 176] on span "Add to Cart" at bounding box center [951, 178] width 97 height 21
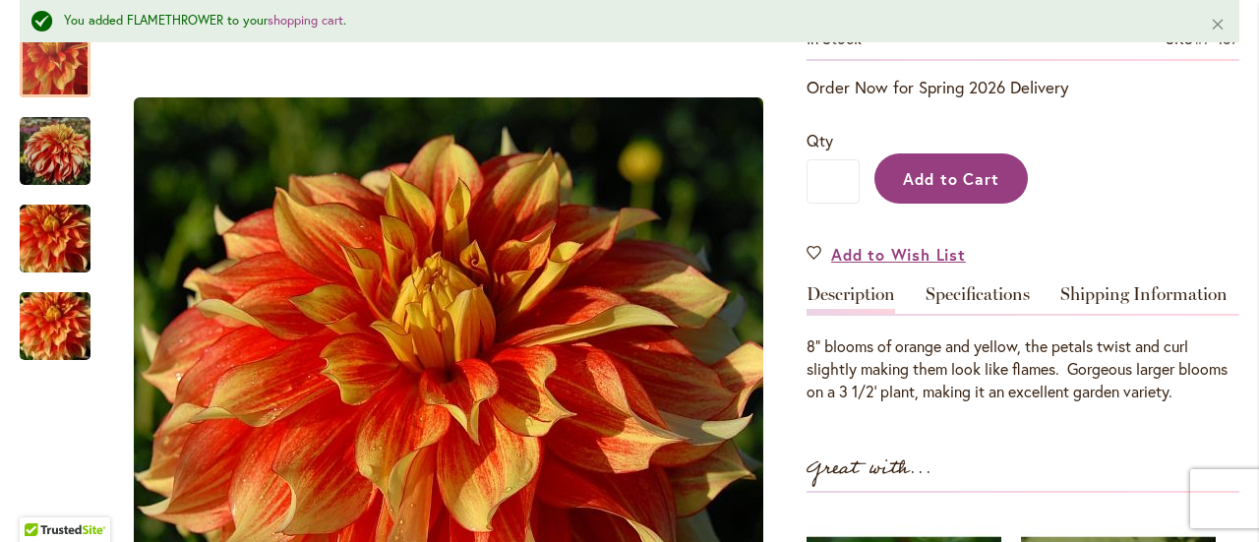
scroll to position [0, 0]
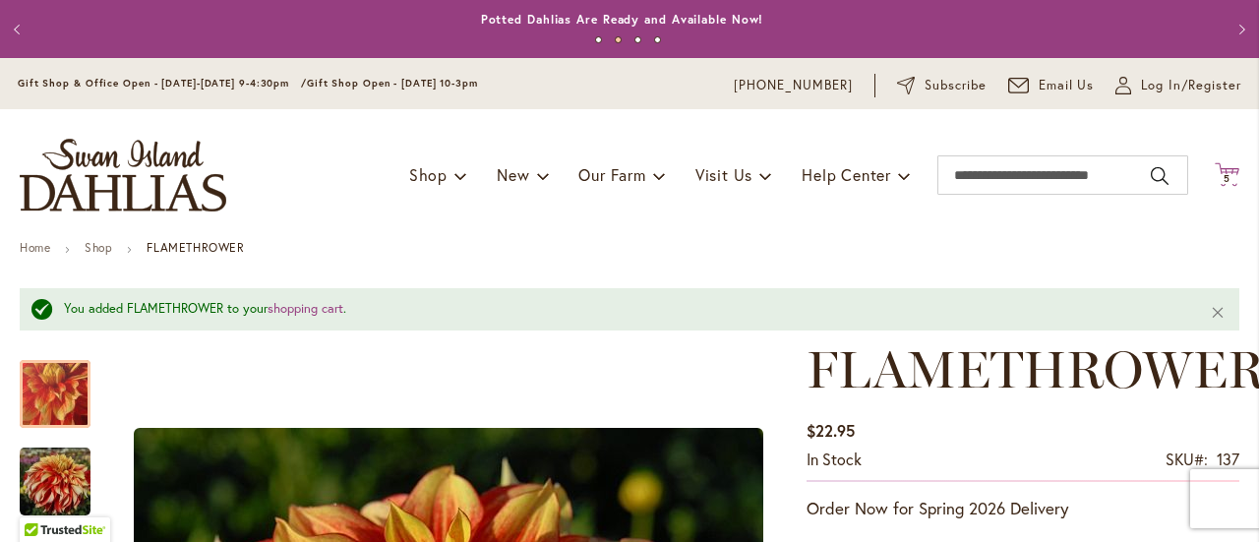
click at [1224, 176] on span "5" at bounding box center [1227, 178] width 7 height 13
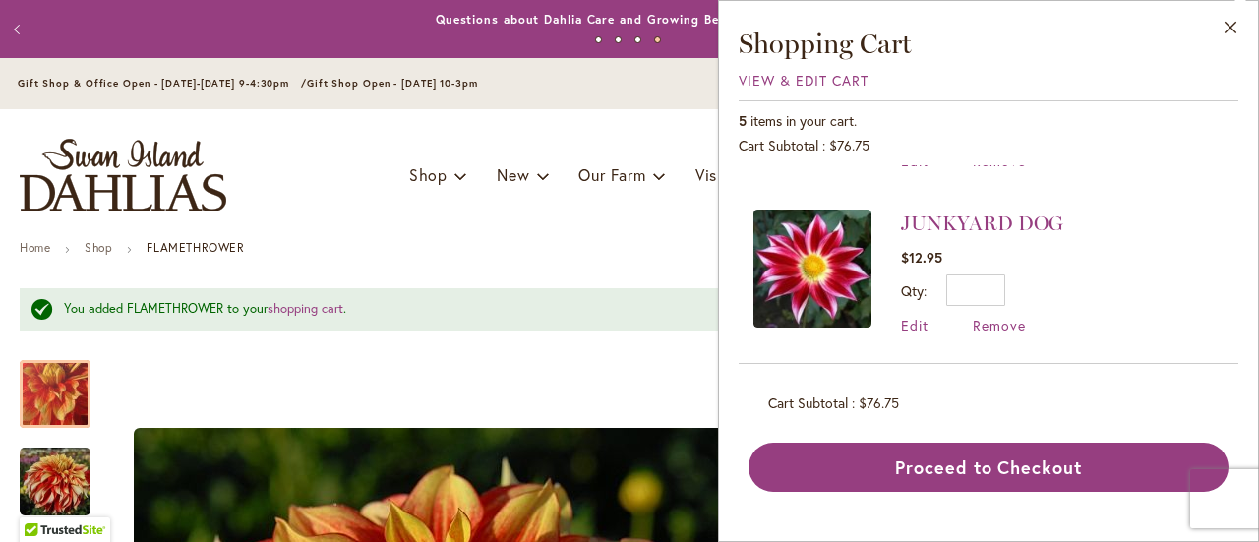
scroll to position [631, 0]
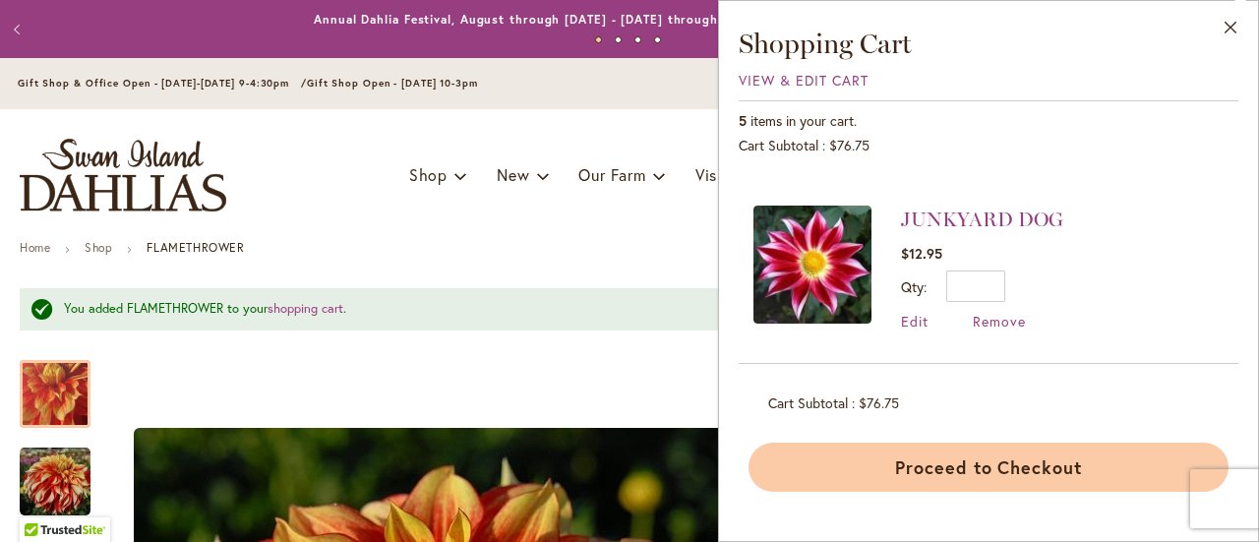
click at [932, 457] on button "Proceed to Checkout" at bounding box center [988, 467] width 480 height 49
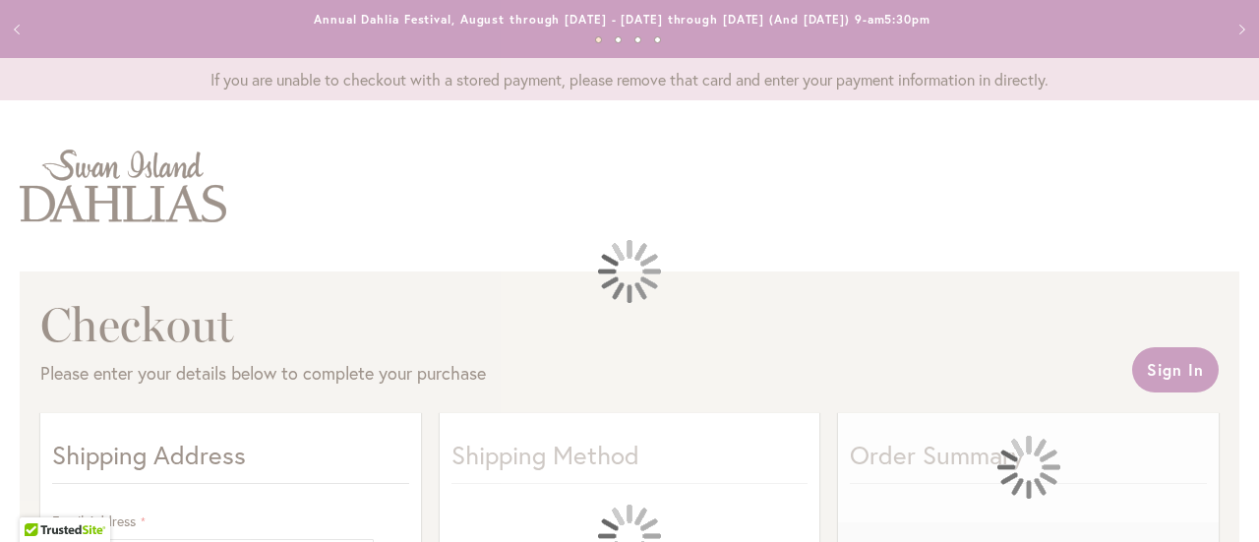
select select "**"
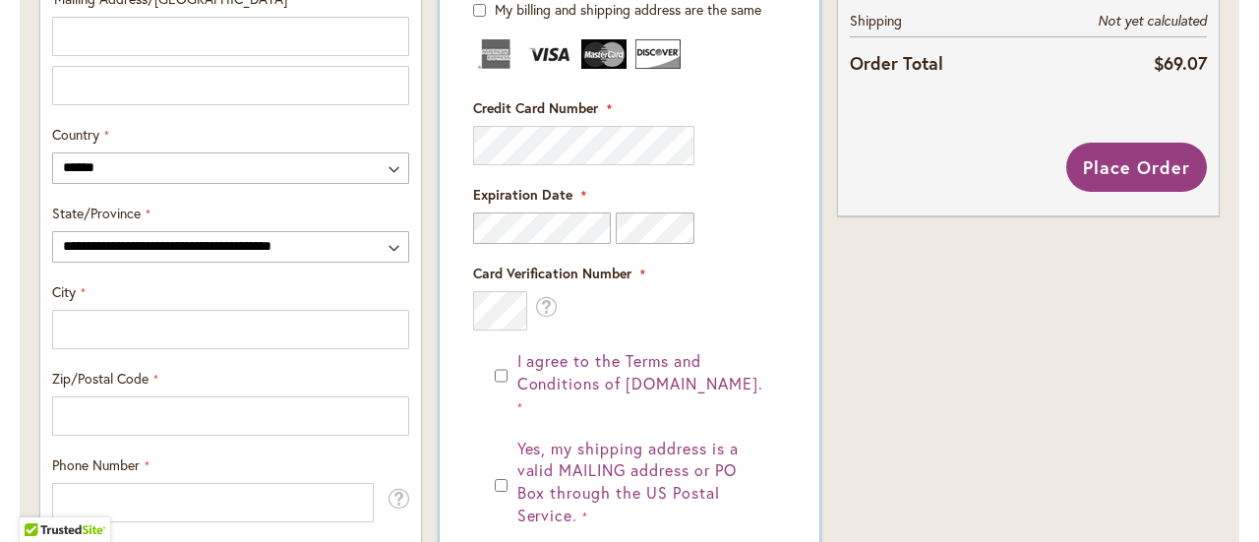
scroll to position [1052, 0]
